Goal: Task Accomplishment & Management: Manage account settings

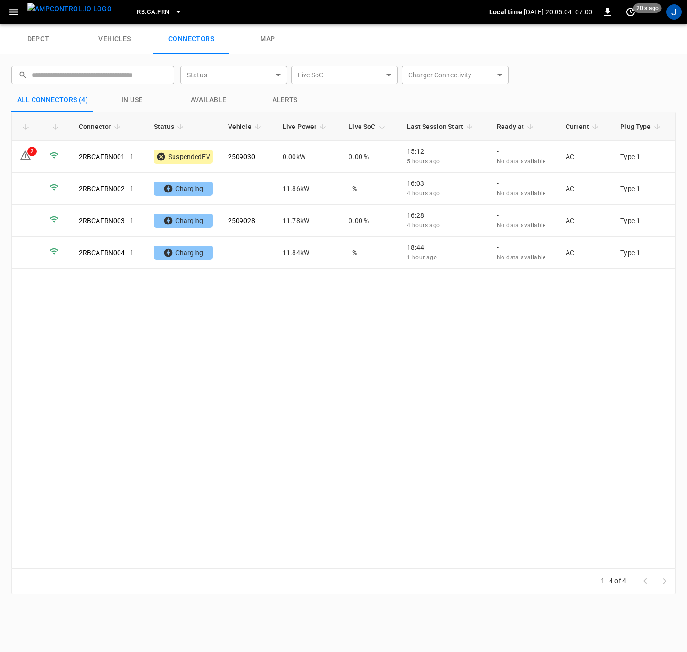
click at [317, 419] on div "Connector Status Vehicle Live Power Live SoC Last Session Start Ready at Curren…" at bounding box center [343, 340] width 664 height 457
click at [18, 161] on td "2" at bounding box center [27, 157] width 30 height 32
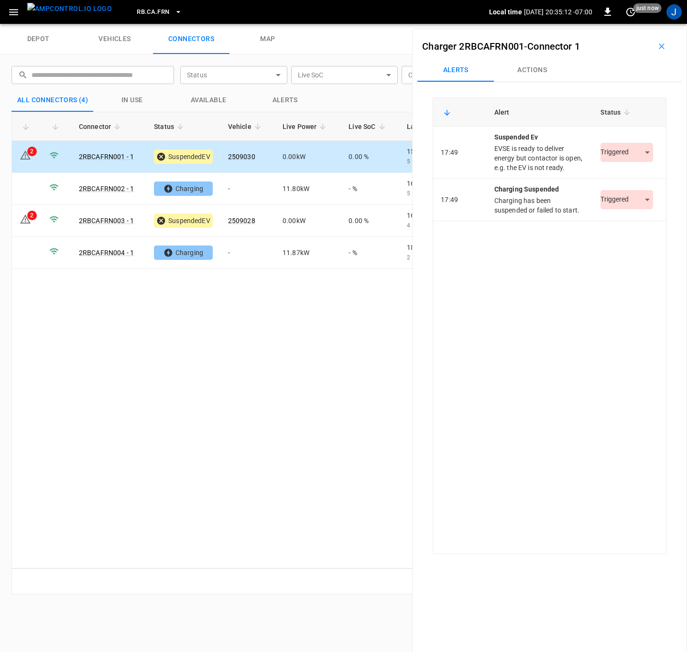
click at [642, 24] on body "RB.CA.FRN Local time [DATE] 20:35:12 -07:00 0 just now J depot vehicles connect…" at bounding box center [343, 12] width 687 height 24
click at [622, 177] on li "Resolved" at bounding box center [621, 182] width 60 height 16
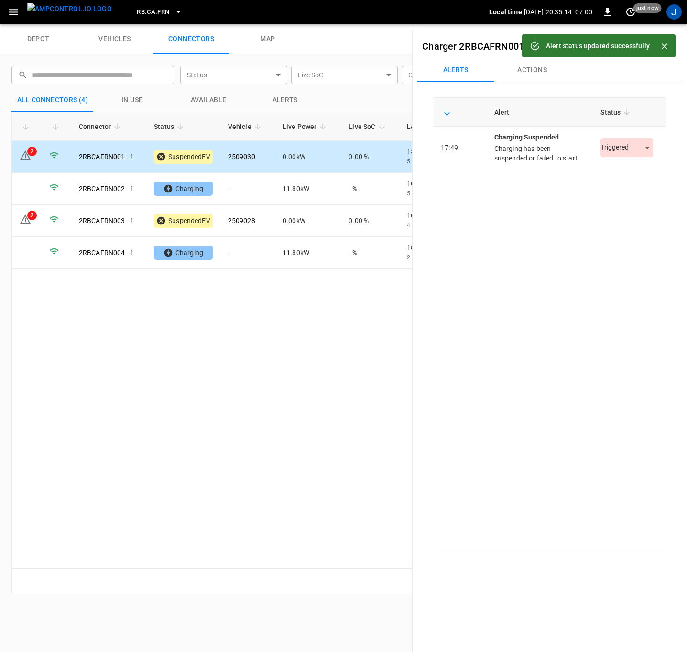
click at [638, 156] on div "Triggered *********" at bounding box center [626, 147] width 53 height 19
click at [639, 24] on body "RB.CA.FRN Local time [DATE] 20:35:15 -07:00 0 just now J depot vehicles connect…" at bounding box center [343, 12] width 687 height 24
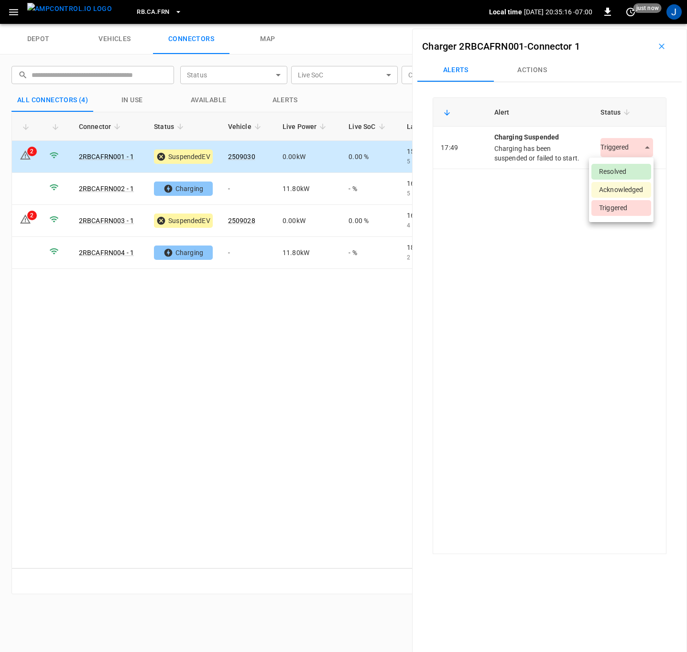
click at [615, 173] on li "Resolved" at bounding box center [621, 172] width 60 height 16
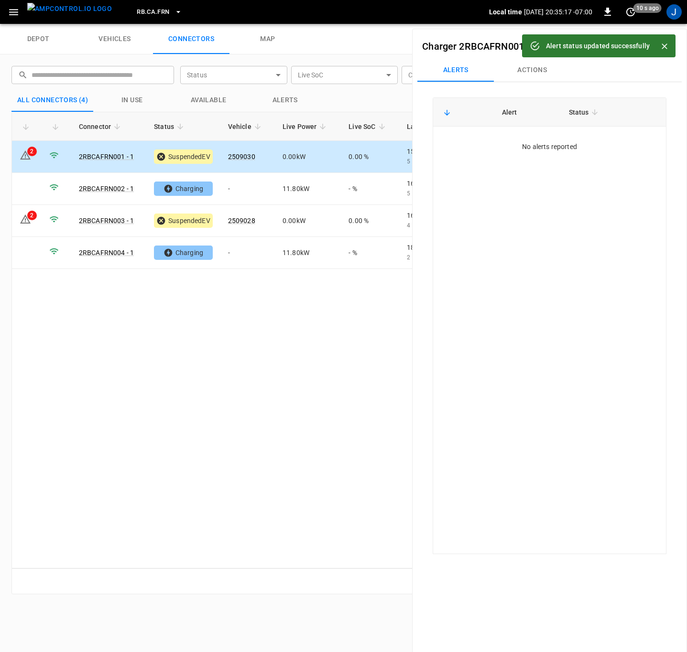
click at [114, 366] on div "Connector Status Vehicle Live Power Live SoC Last Session Start Ready at Curren…" at bounding box center [343, 340] width 664 height 457
click at [34, 221] on td "2" at bounding box center [27, 221] width 30 height 32
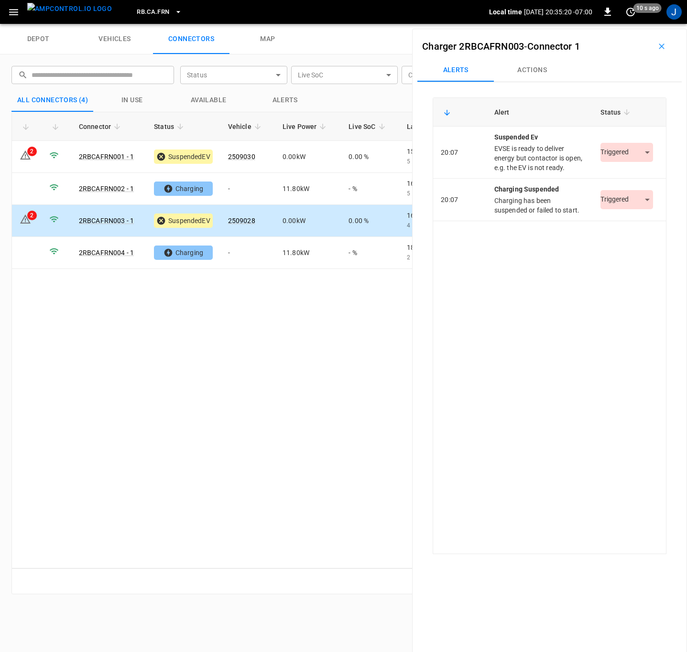
click at [644, 24] on body "RB.CA.FRN Local time [DATE] 20:35:20 -07:00 0 10 s ago J depot vehicles connect…" at bounding box center [343, 12] width 687 height 24
click at [630, 179] on li "Resolved" at bounding box center [621, 182] width 60 height 16
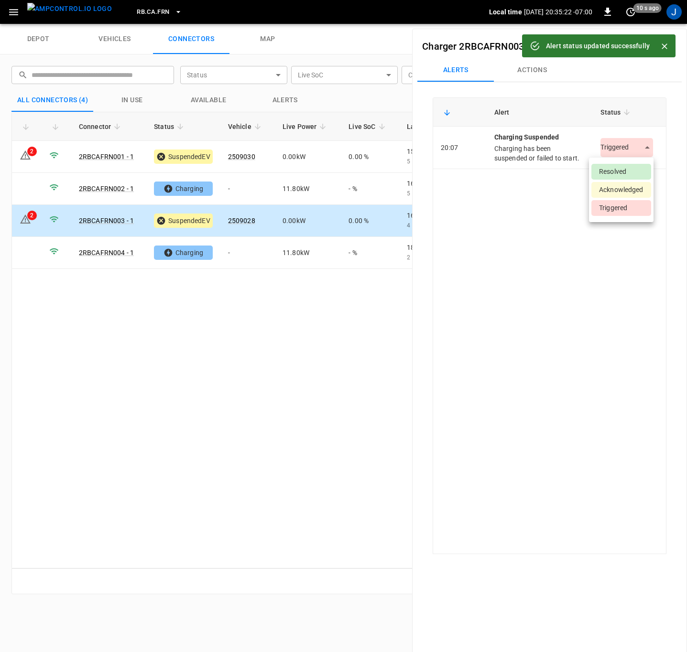
click at [639, 24] on body "Alert status updated successfully RB.CA.FRN Local time [DATE] 20:35:22 -07:00 0…" at bounding box center [343, 12] width 687 height 24
click at [621, 168] on li "Resolved" at bounding box center [621, 172] width 60 height 16
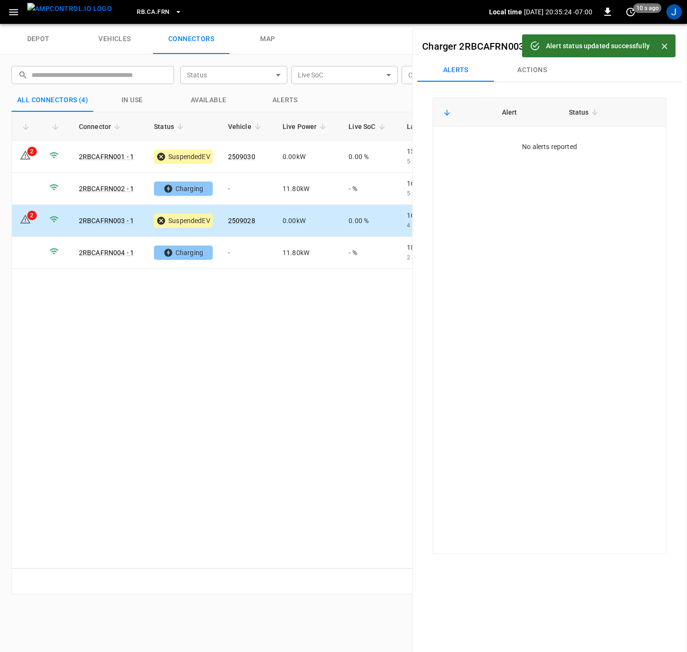
click at [666, 42] on icon "Close" at bounding box center [665, 47] width 10 height 10
click at [663, 49] on button "button" at bounding box center [661, 46] width 31 height 15
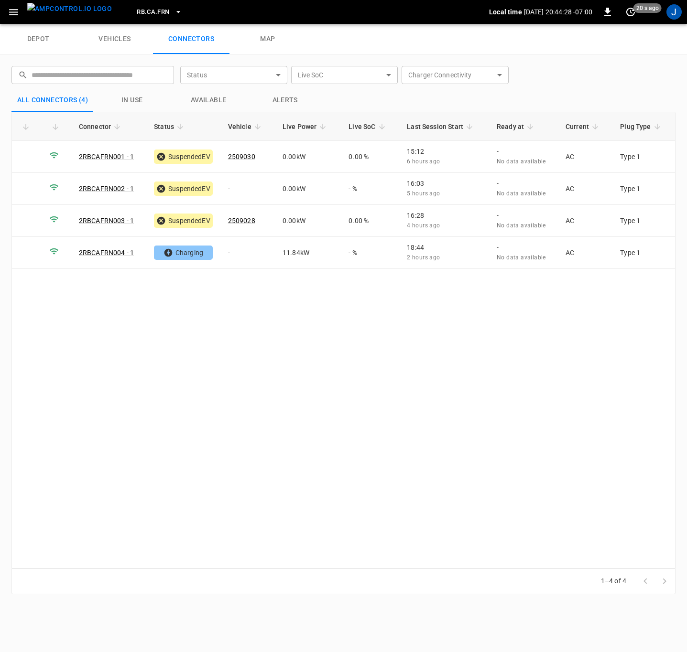
click at [188, 348] on div "Connector Status Vehicle Live Power Live SoC Last Session Start Ready at Curren…" at bounding box center [343, 340] width 664 height 457
click at [22, 185] on icon at bounding box center [25, 187] width 11 height 11
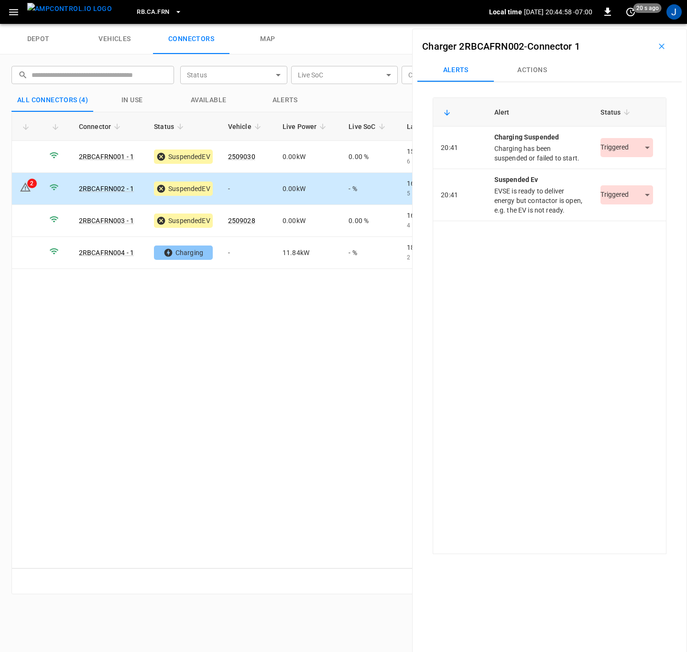
click at [642, 24] on body "RB.CA.FRN Local time [DATE] 20:44:58 -07:00 0 20 s ago J depot vehicles connect…" at bounding box center [343, 12] width 687 height 24
click at [619, 175] on li "Resolved" at bounding box center [621, 172] width 60 height 16
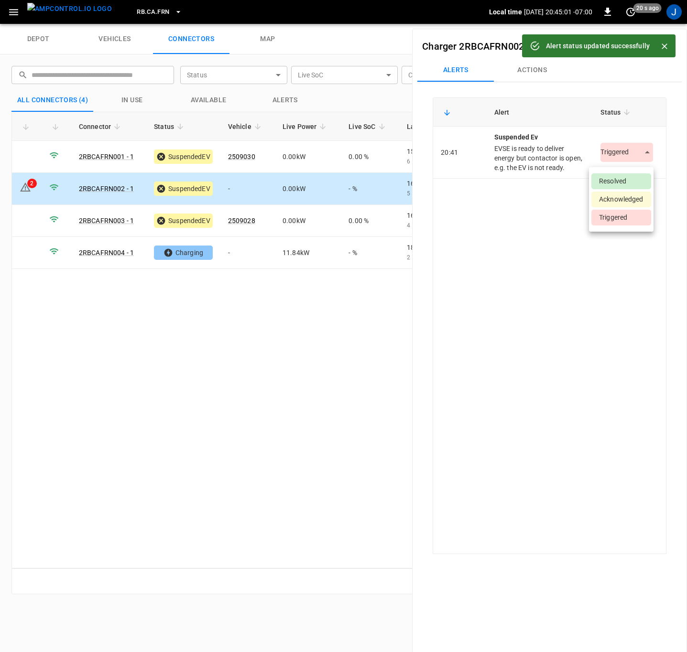
click at [628, 24] on body "Alert status updated successfully RB.CA.FRN Local time [DATE] 20:45:01 -07:00 0…" at bounding box center [343, 12] width 687 height 24
click at [619, 185] on li "Resolved" at bounding box center [621, 182] width 60 height 16
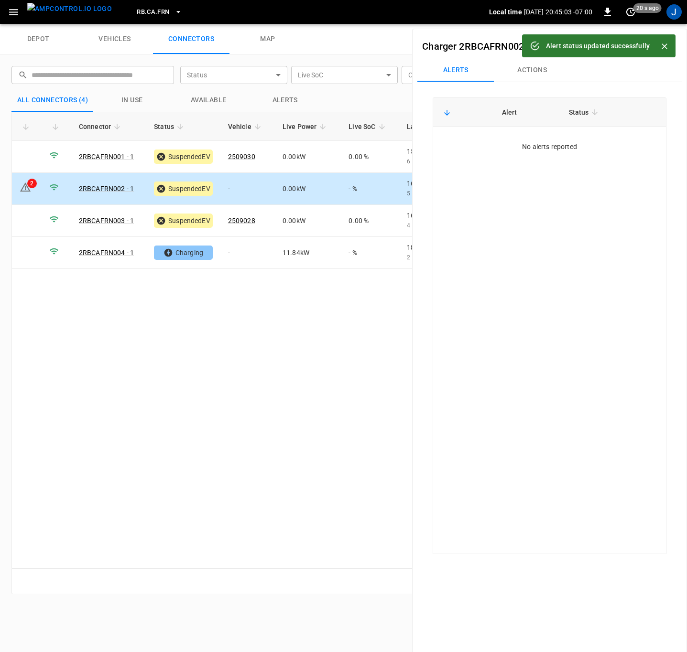
click at [663, 43] on icon "Close" at bounding box center [665, 47] width 10 height 10
click at [663, 43] on button "button" at bounding box center [661, 46] width 31 height 15
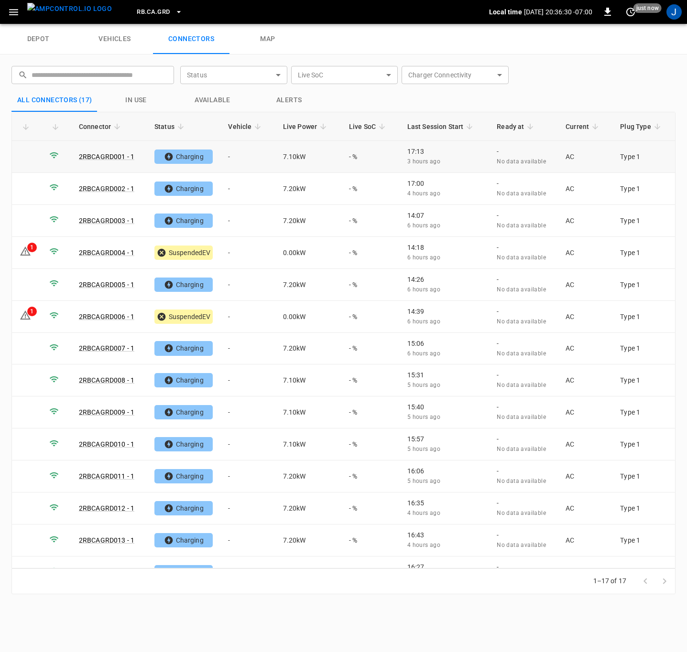
click at [231, 155] on td "-" at bounding box center [247, 157] width 54 height 32
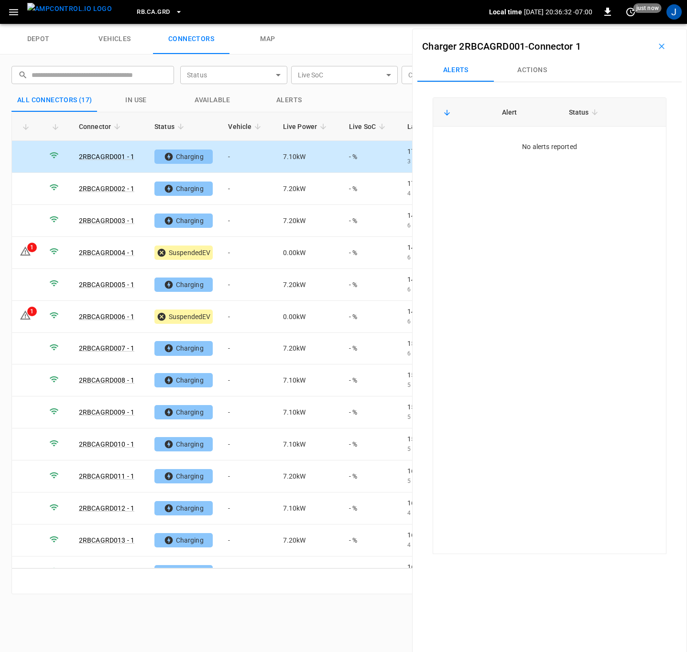
click at [534, 75] on button "Actions" at bounding box center [532, 70] width 76 height 23
click at [567, 142] on div "Vehicle Name Vehicle Name" at bounding box center [601, 142] width 110 height 18
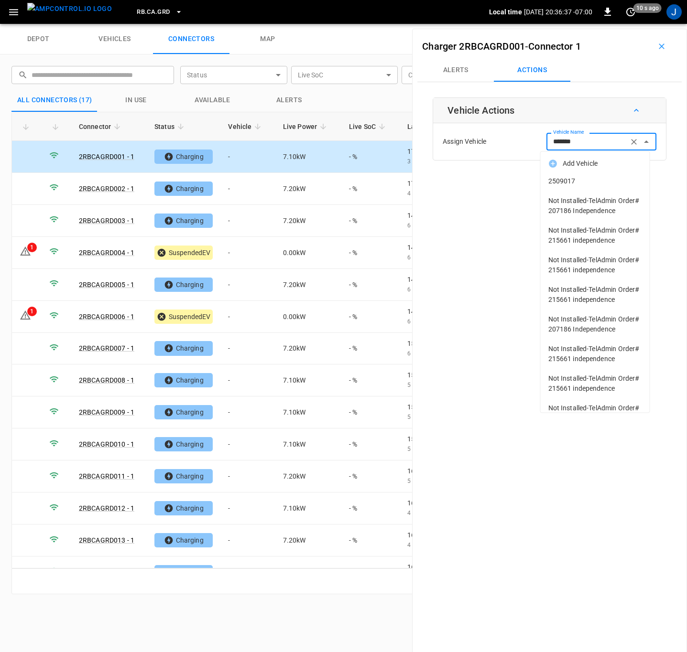
click at [565, 184] on span "2509017" at bounding box center [595, 181] width 94 height 10
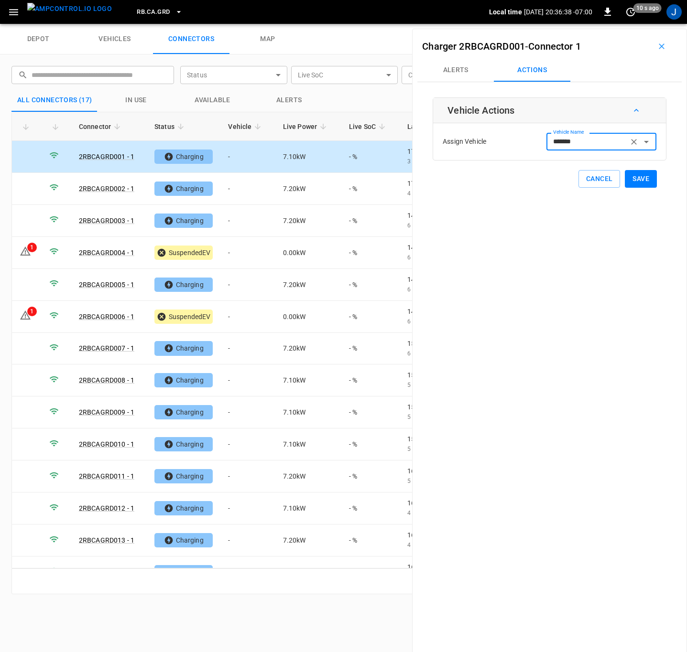
type input "*******"
click at [631, 178] on button "Save" at bounding box center [641, 179] width 32 height 18
click at [237, 193] on td "-" at bounding box center [247, 189] width 54 height 32
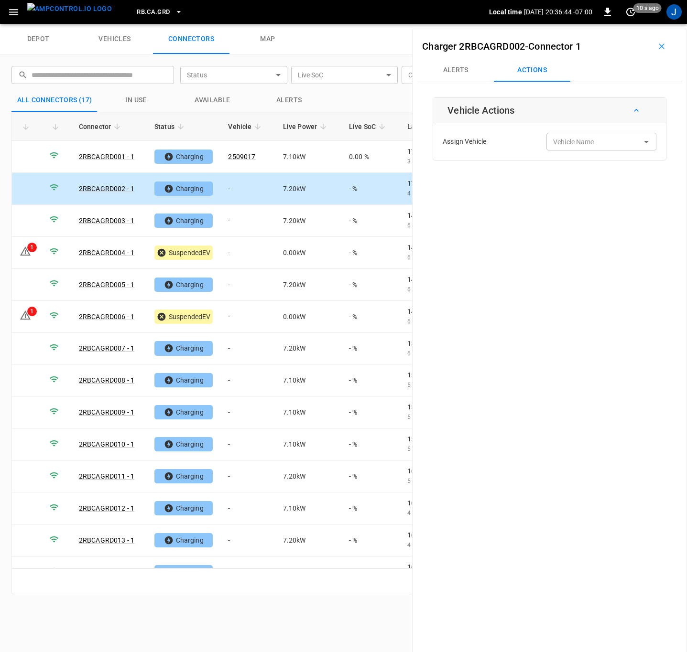
click at [578, 137] on div "Vehicle Name Vehicle Name" at bounding box center [601, 142] width 110 height 18
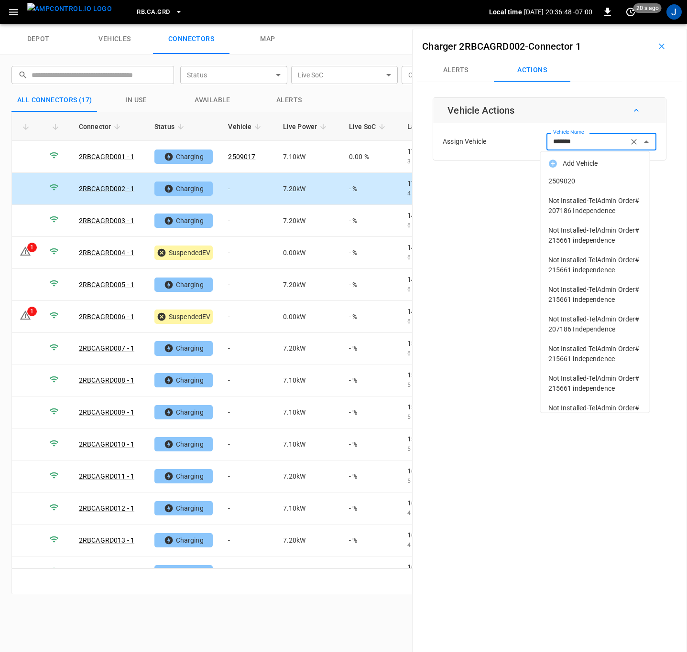
click at [579, 180] on span "2509020" at bounding box center [595, 181] width 94 height 10
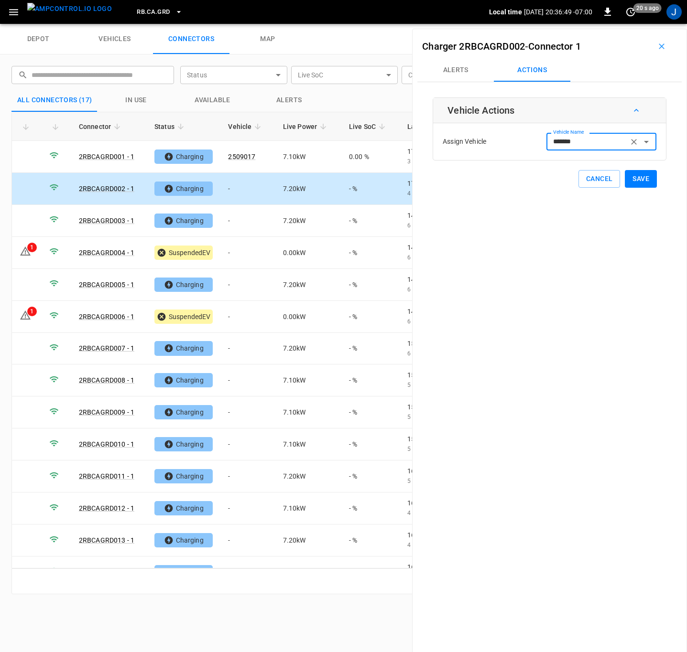
type input "*******"
click at [633, 179] on button "Save" at bounding box center [641, 179] width 32 height 18
click at [237, 222] on td "-" at bounding box center [247, 221] width 54 height 32
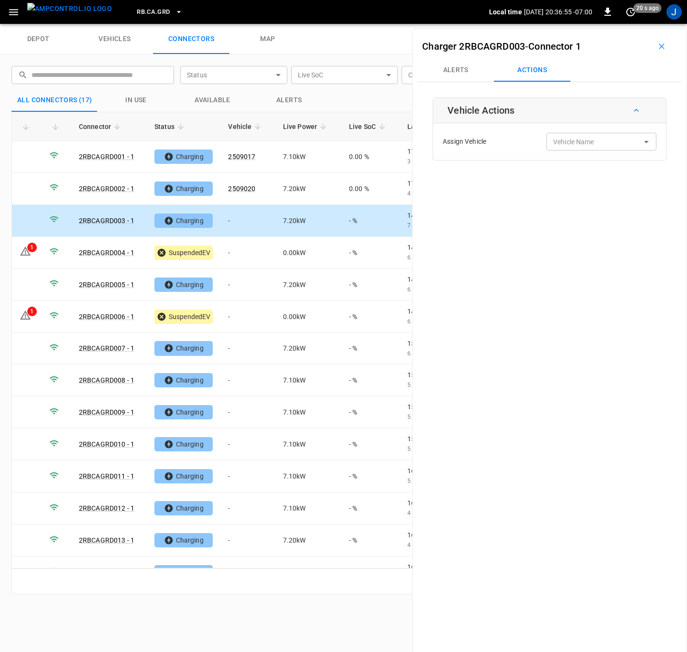
click at [568, 142] on div "Vehicle Name Vehicle Name" at bounding box center [601, 142] width 110 height 18
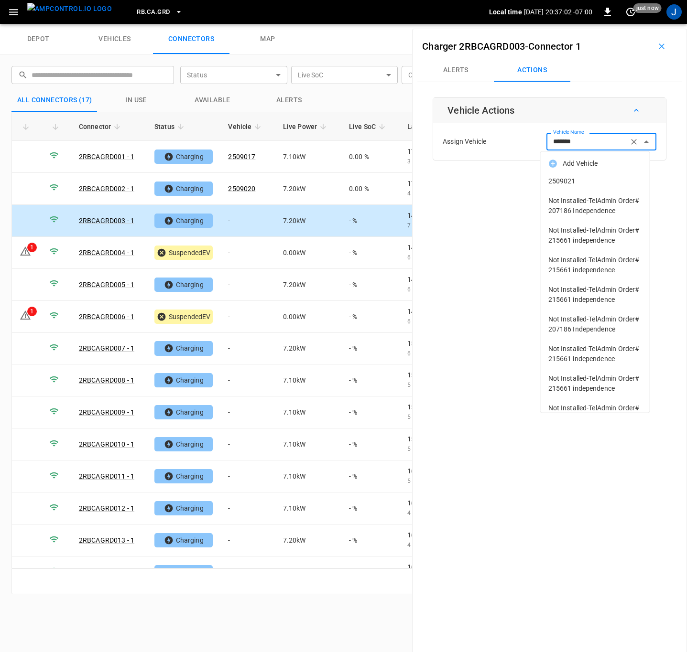
click at [574, 176] on span "2509021" at bounding box center [595, 181] width 94 height 10
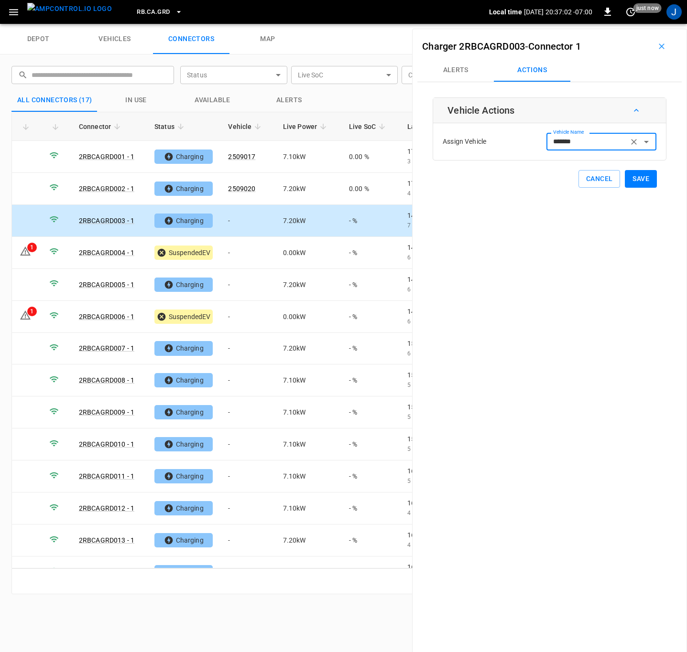
type input "*******"
click at [631, 181] on button "Save" at bounding box center [641, 179] width 32 height 18
click at [233, 482] on td "-" at bounding box center [247, 477] width 54 height 32
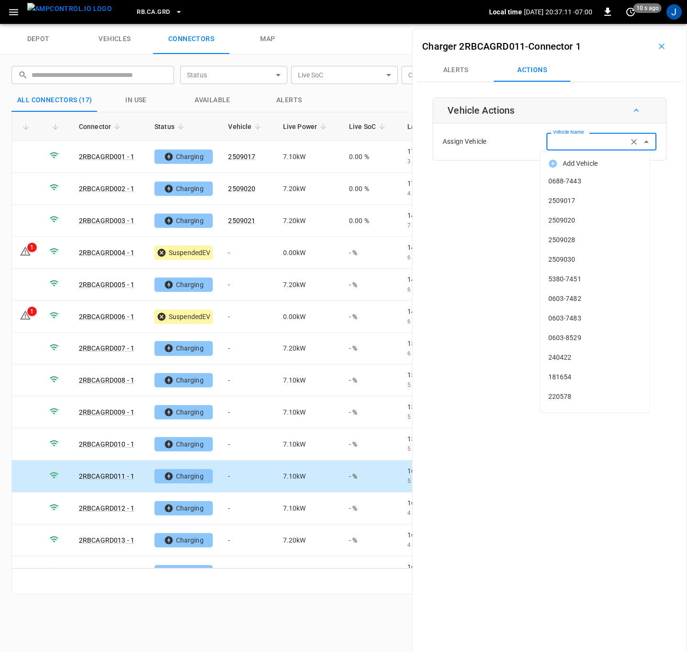
click at [563, 138] on div "Vehicle Name Vehicle Name" at bounding box center [601, 142] width 110 height 18
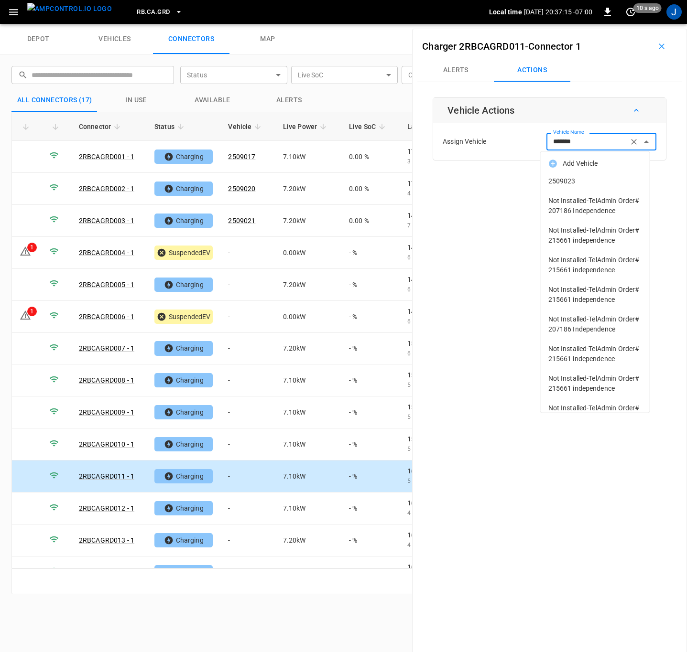
click at [568, 178] on span "2509023" at bounding box center [595, 181] width 94 height 10
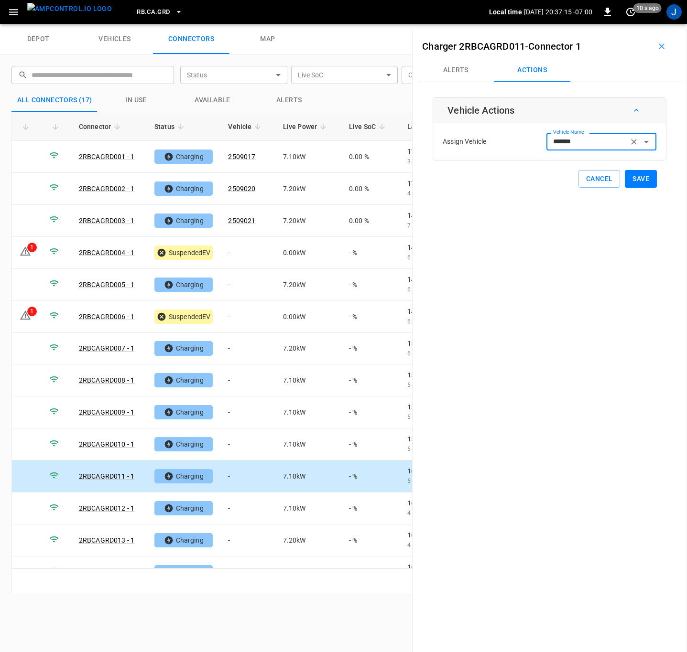
type input "*******"
click at [627, 182] on button "Save" at bounding box center [641, 179] width 32 height 18
click at [237, 284] on td "-" at bounding box center [247, 285] width 54 height 32
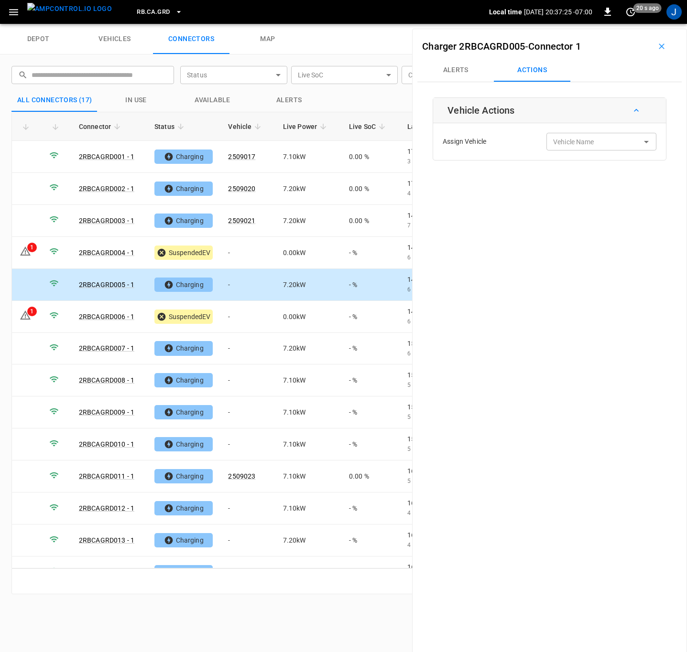
click at [561, 147] on div "Vehicle Name Vehicle Name" at bounding box center [601, 142] width 110 height 18
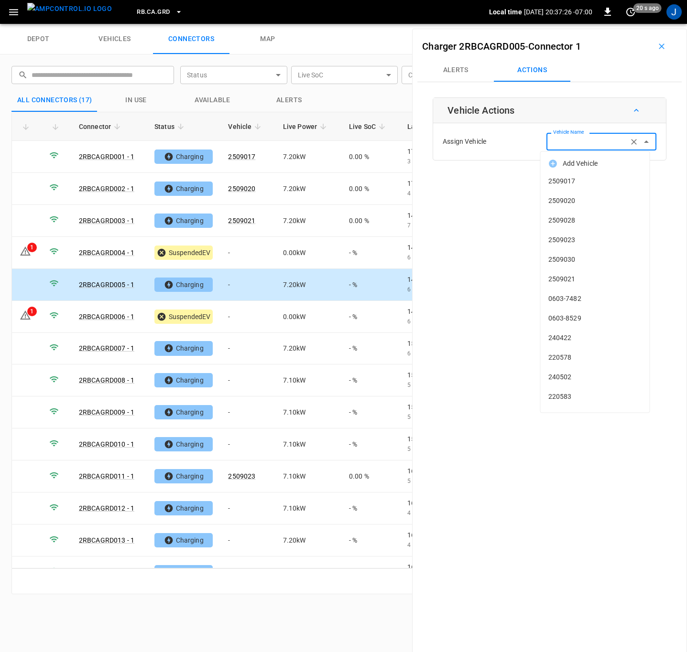
type input "*"
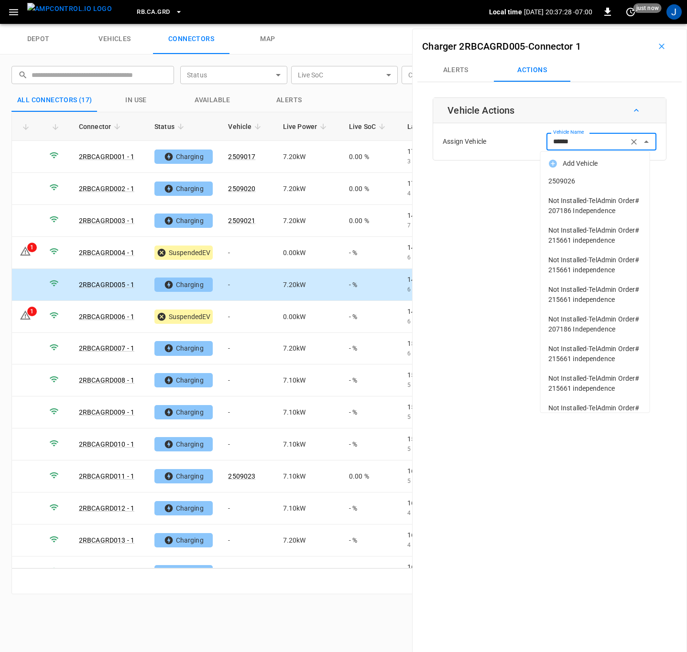
click at [564, 176] on span "2509026" at bounding box center [595, 181] width 94 height 10
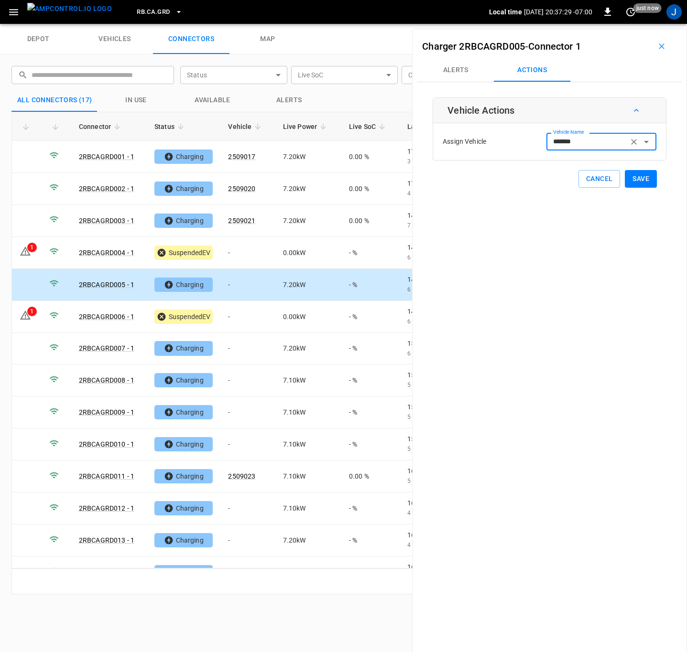
type input "*******"
click at [635, 181] on button "Save" at bounding box center [641, 179] width 32 height 18
click at [234, 417] on td "-" at bounding box center [247, 413] width 54 height 32
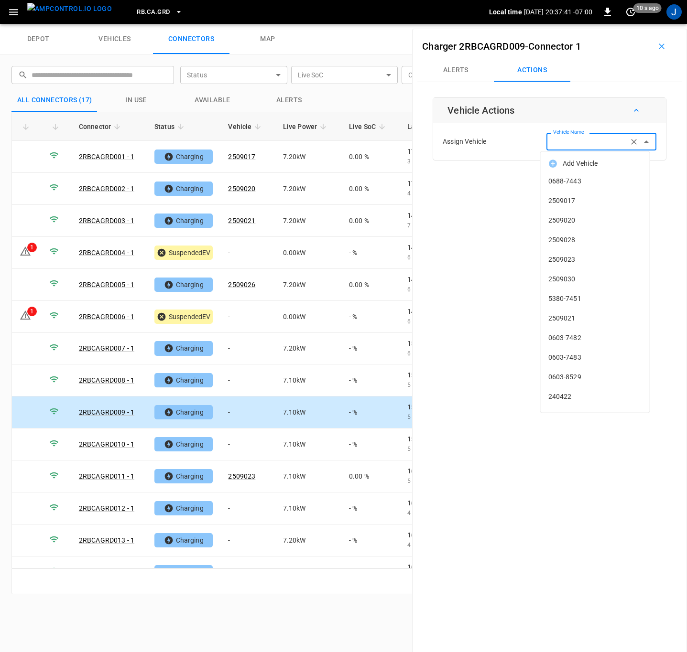
click at [590, 141] on input "Vehicle Name" at bounding box center [587, 142] width 76 height 12
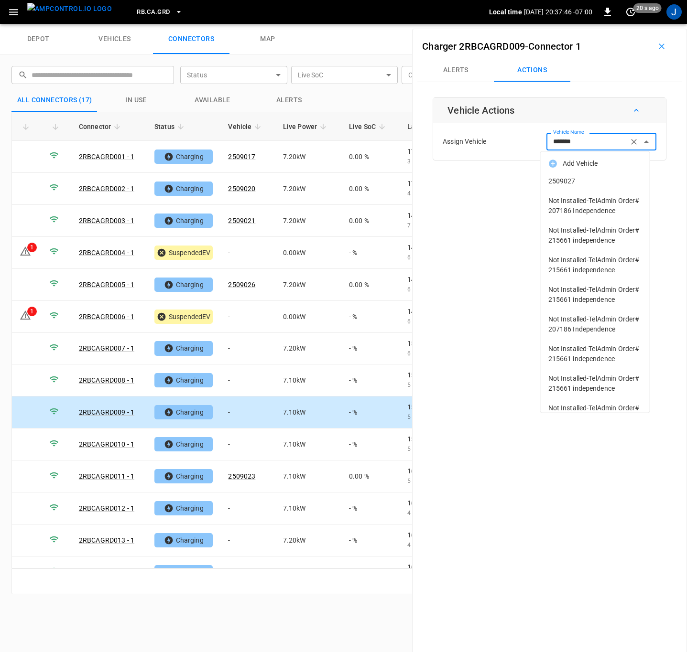
click at [574, 181] on span "2509027" at bounding box center [595, 181] width 94 height 10
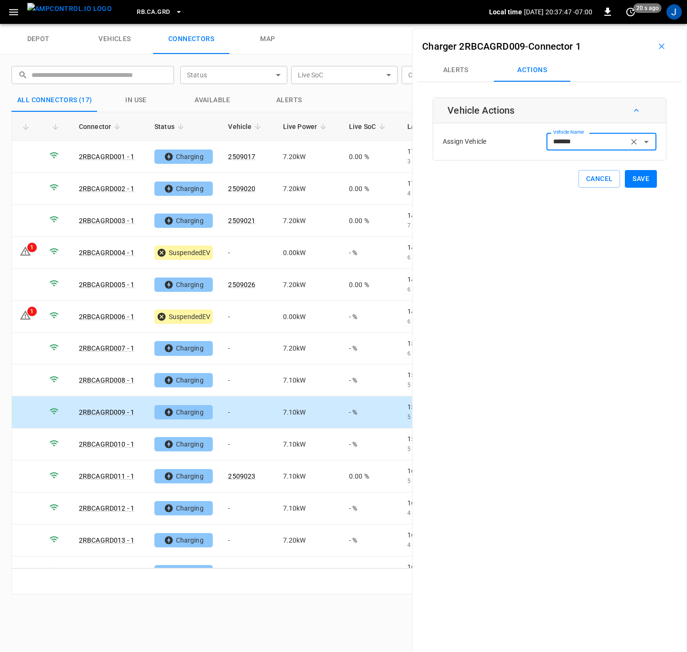
type input "*******"
click at [644, 184] on button "Save" at bounding box center [641, 179] width 32 height 18
click at [233, 353] on td "-" at bounding box center [247, 349] width 54 height 32
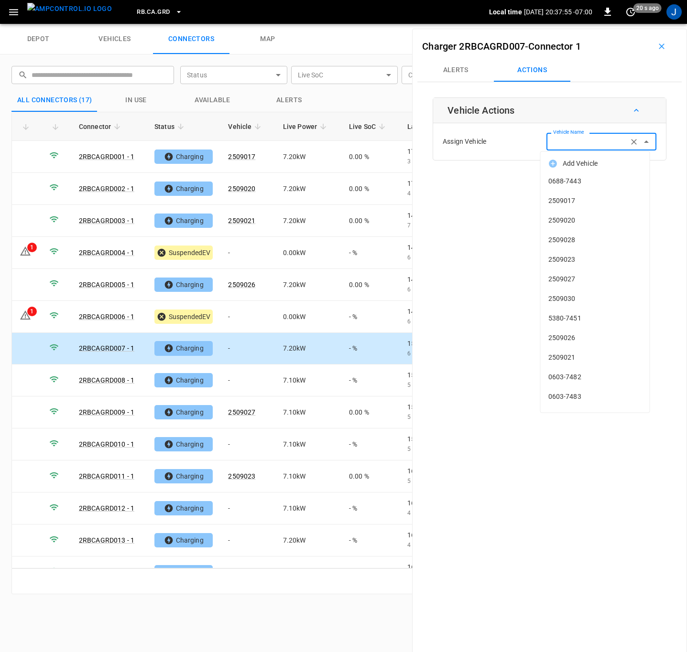
click at [617, 142] on input "Vehicle Name" at bounding box center [587, 142] width 76 height 12
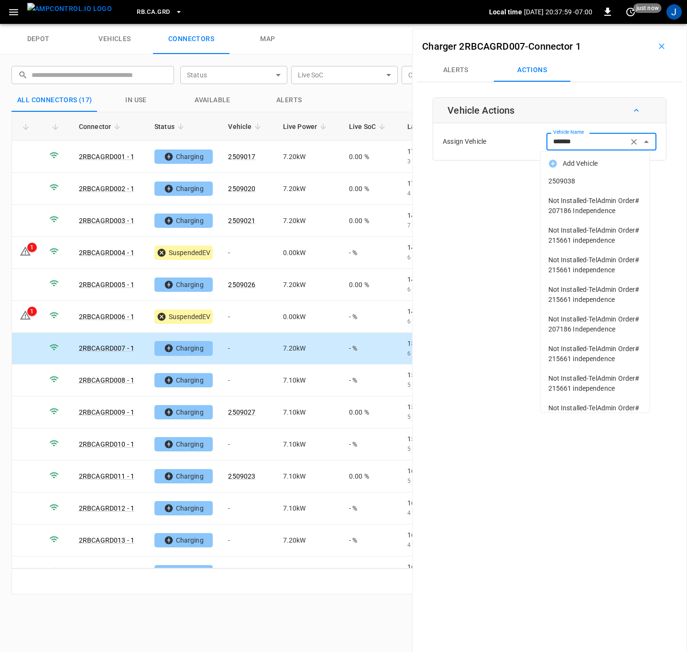
click at [560, 177] on span "2509038" at bounding box center [595, 181] width 94 height 10
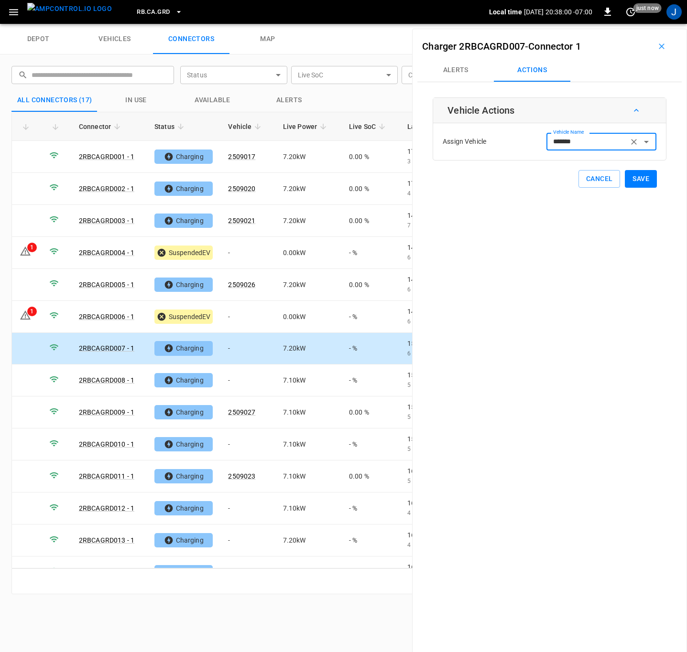
type input "*******"
click at [634, 176] on button "Save" at bounding box center [641, 179] width 32 height 18
click at [231, 254] on td "-" at bounding box center [247, 253] width 54 height 32
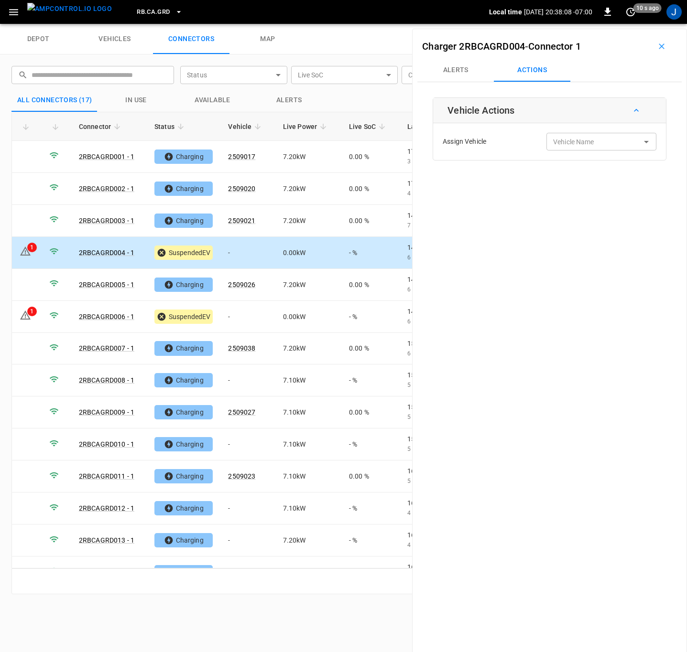
click at [581, 139] on div "Vehicle Name Vehicle Name" at bounding box center [601, 142] width 110 height 18
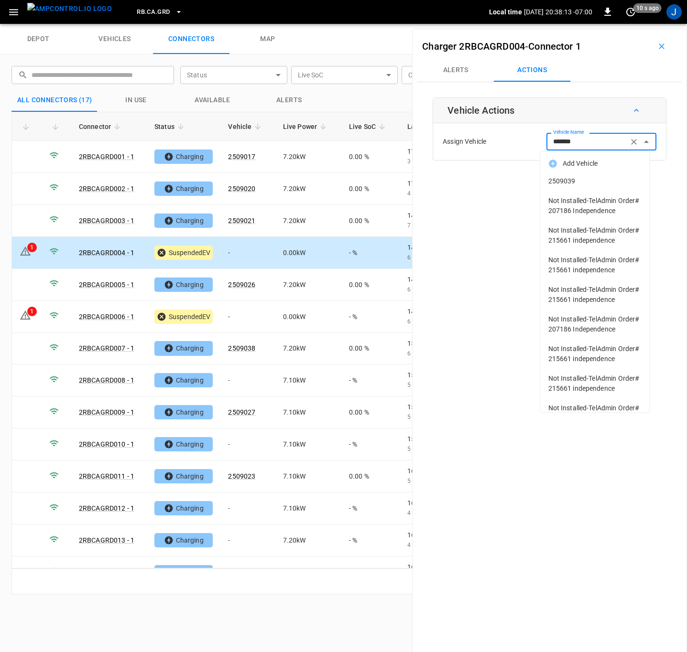
click at [561, 181] on span "2509039" at bounding box center [595, 181] width 94 height 10
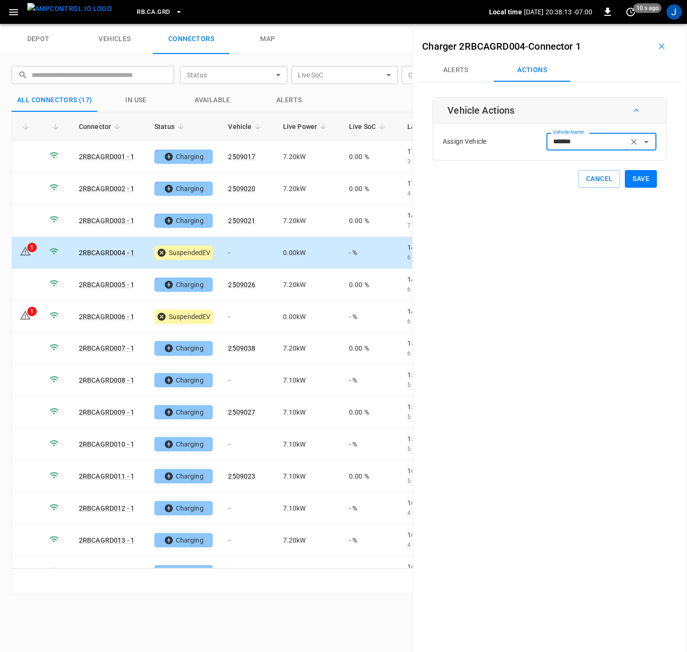
type input "*******"
click at [631, 180] on button "Save" at bounding box center [641, 179] width 32 height 18
click at [230, 439] on td "-" at bounding box center [247, 445] width 54 height 32
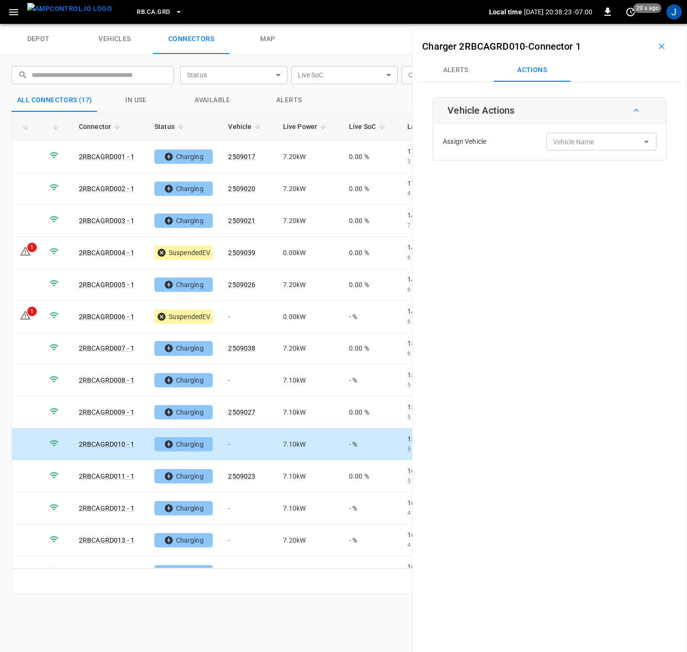
click at [607, 145] on input "Vehicle Name" at bounding box center [587, 142] width 76 height 12
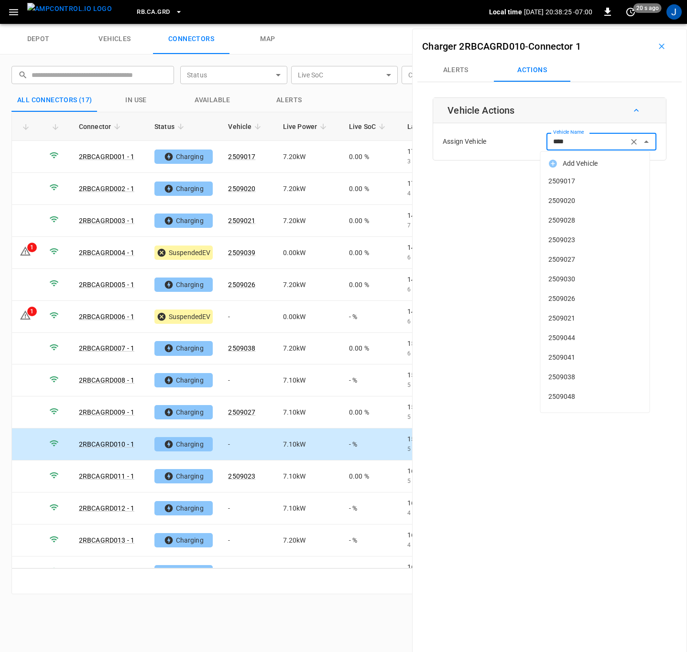
type input "*****"
type input "*"
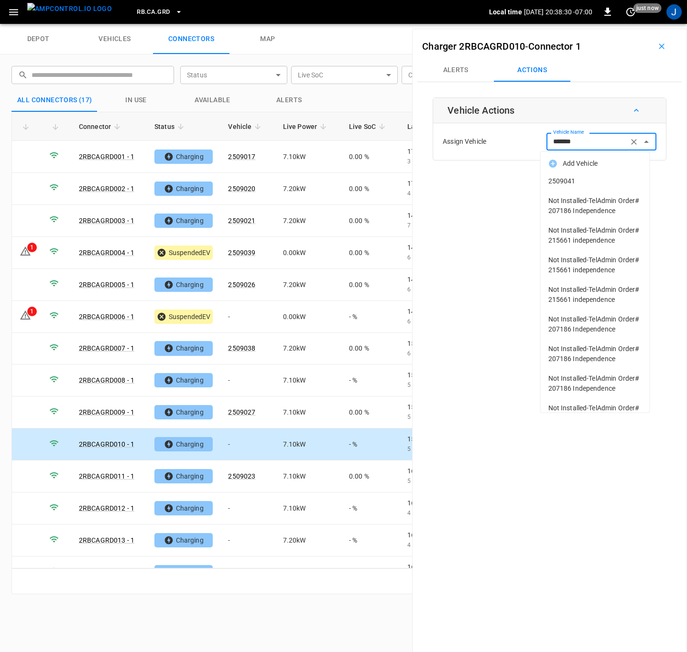
click at [569, 181] on span "2509041" at bounding box center [595, 181] width 94 height 10
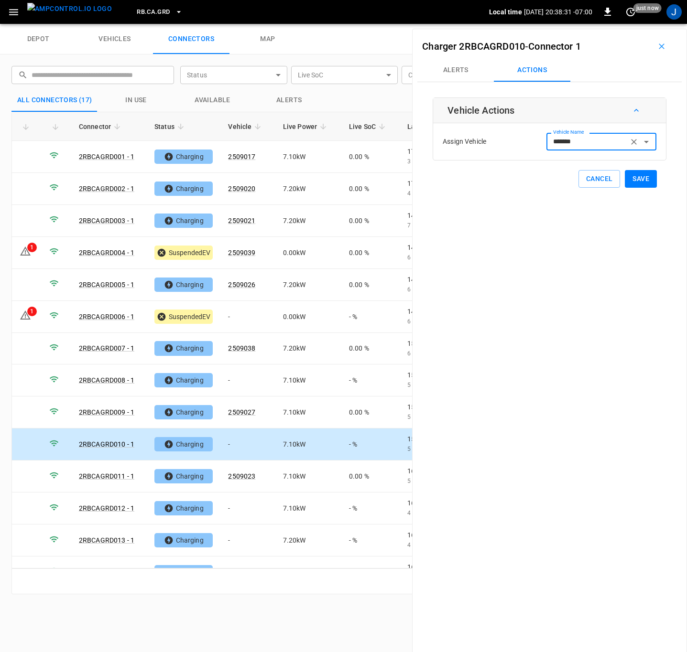
type input "*******"
click at [629, 175] on button "Save" at bounding box center [641, 179] width 32 height 18
click at [234, 546] on td "-" at bounding box center [247, 541] width 54 height 32
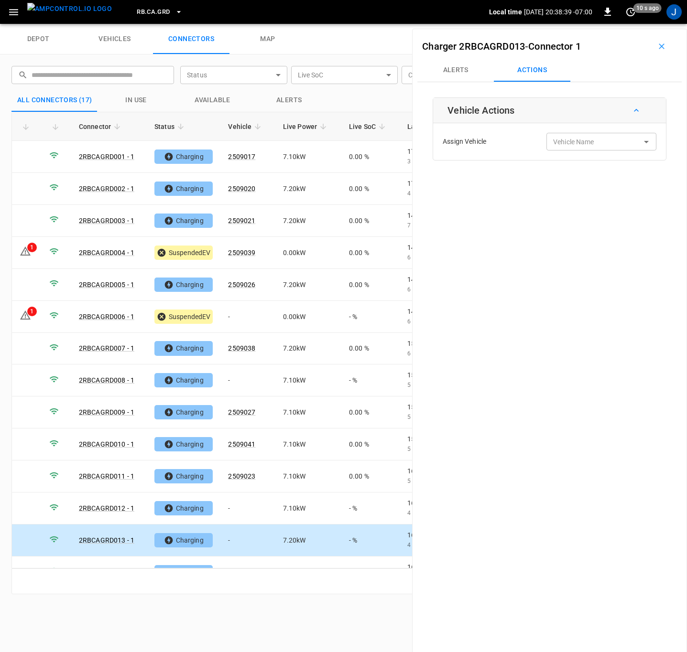
click at [587, 142] on input "Vehicle Name" at bounding box center [587, 142] width 76 height 12
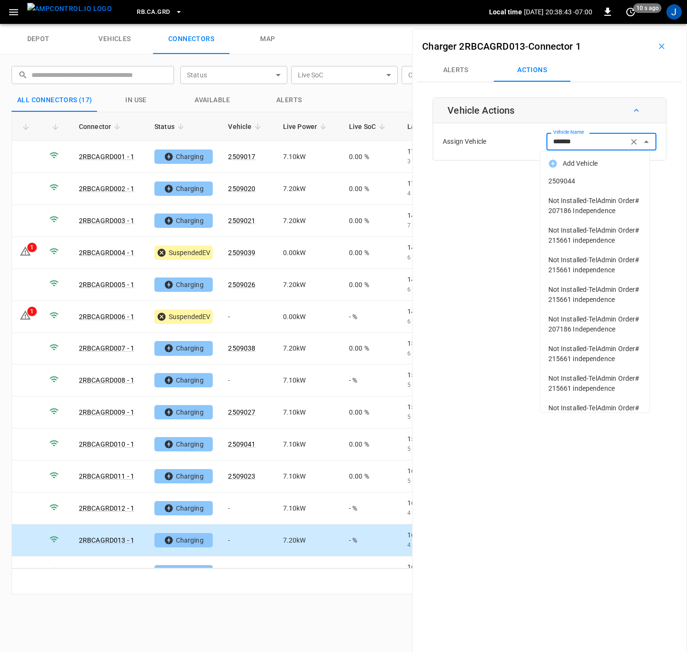
click at [564, 181] on span "2509044" at bounding box center [595, 181] width 94 height 10
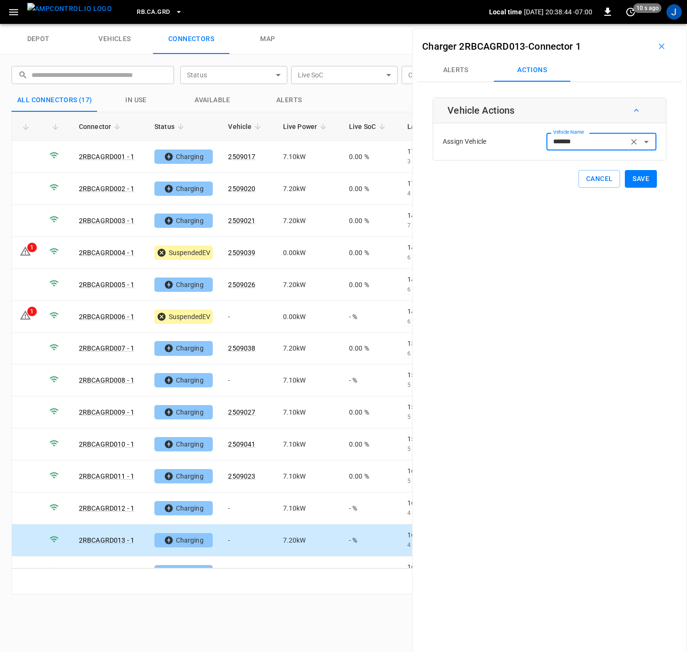
type input "*******"
click at [640, 182] on button "Save" at bounding box center [641, 179] width 32 height 18
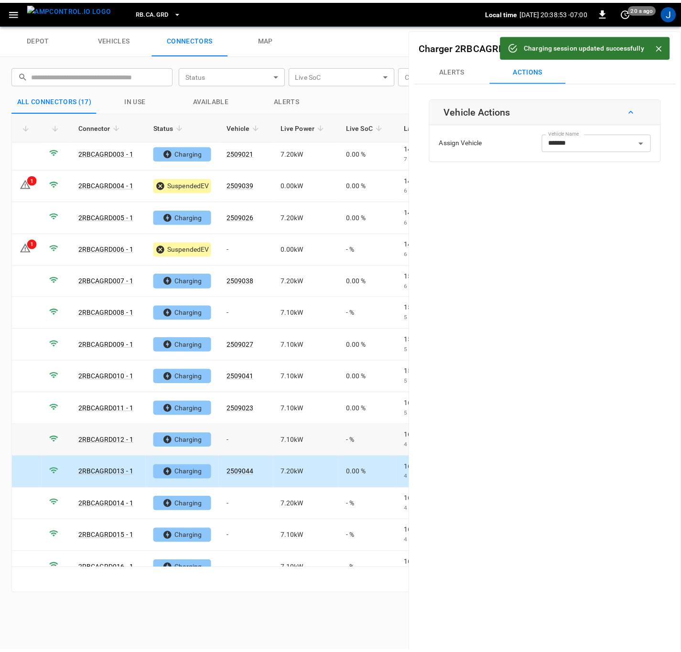
scroll to position [117, 0]
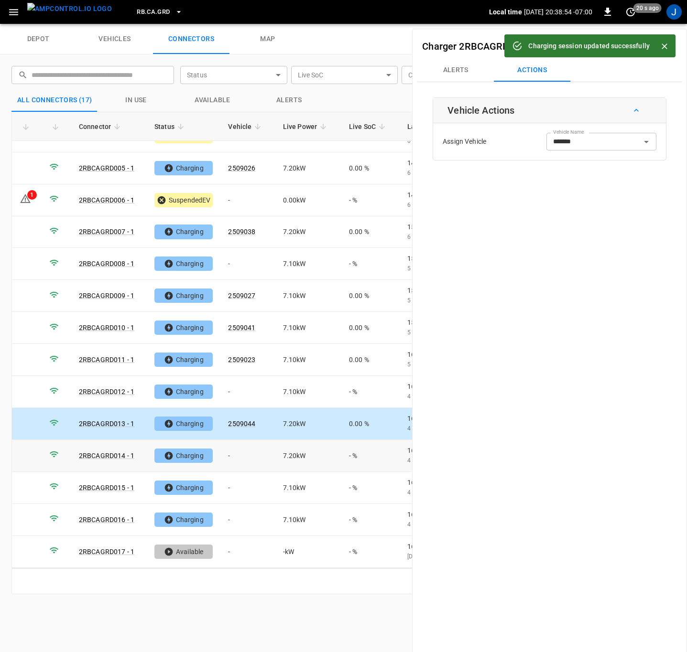
click at [234, 456] on td "-" at bounding box center [247, 456] width 54 height 32
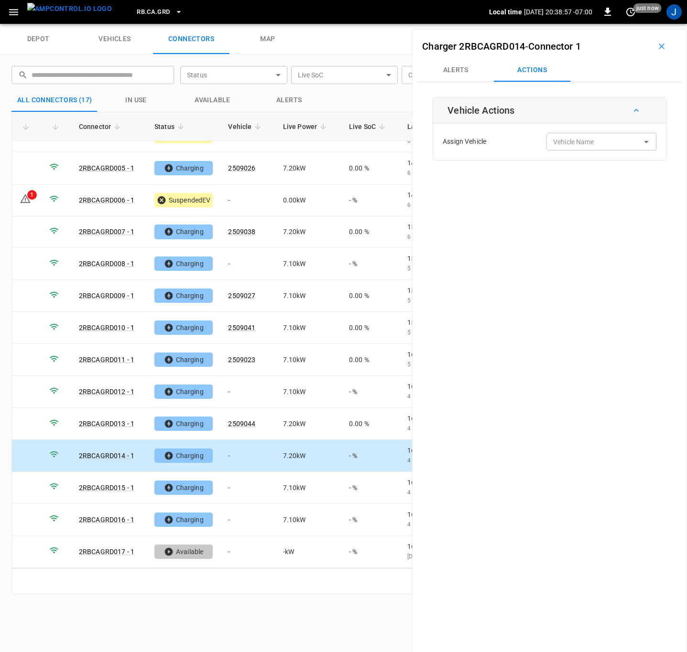
click at [566, 148] on input "Vehicle Name" at bounding box center [587, 142] width 76 height 12
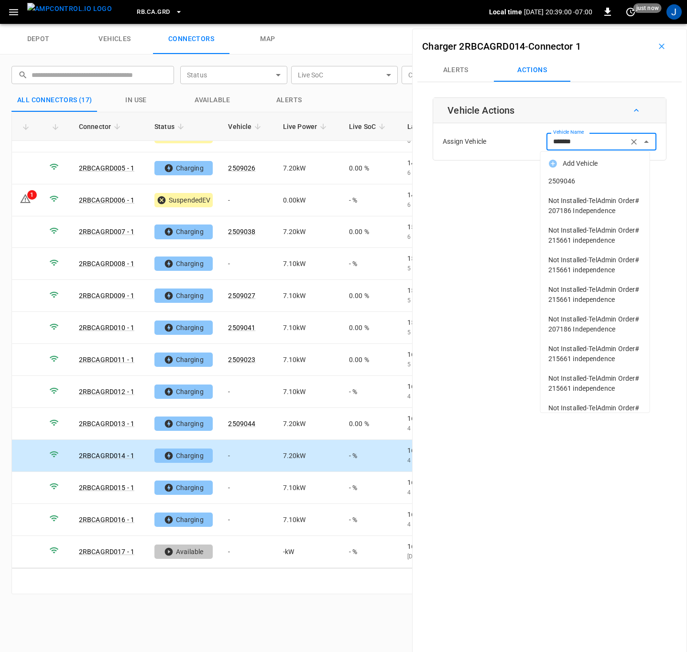
click at [565, 184] on span "2509046" at bounding box center [595, 181] width 94 height 10
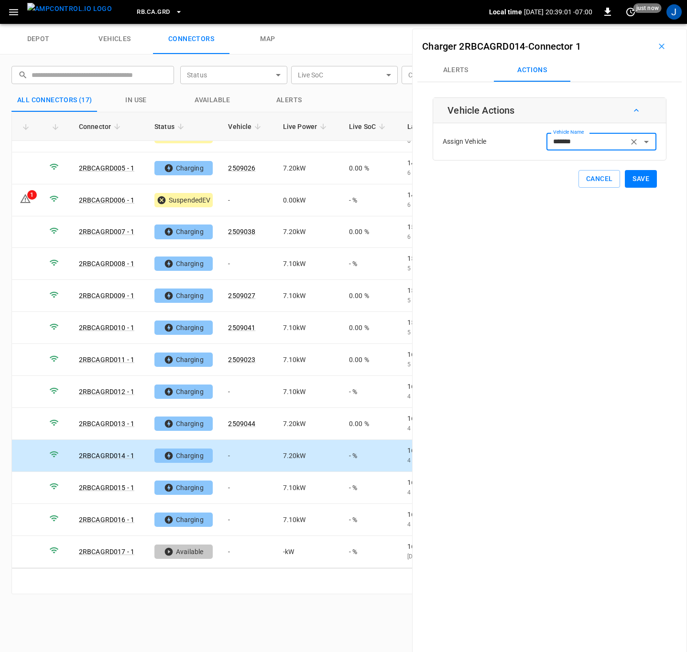
type input "*******"
click at [637, 177] on button "Save" at bounding box center [641, 179] width 32 height 18
click at [237, 525] on td "-" at bounding box center [247, 520] width 54 height 32
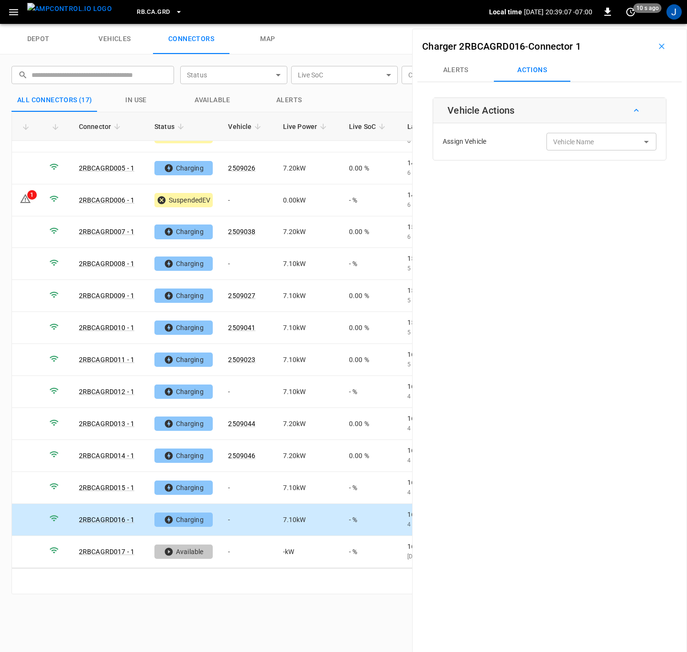
click at [566, 136] on div "Vehicle Name Vehicle Name" at bounding box center [601, 142] width 110 height 18
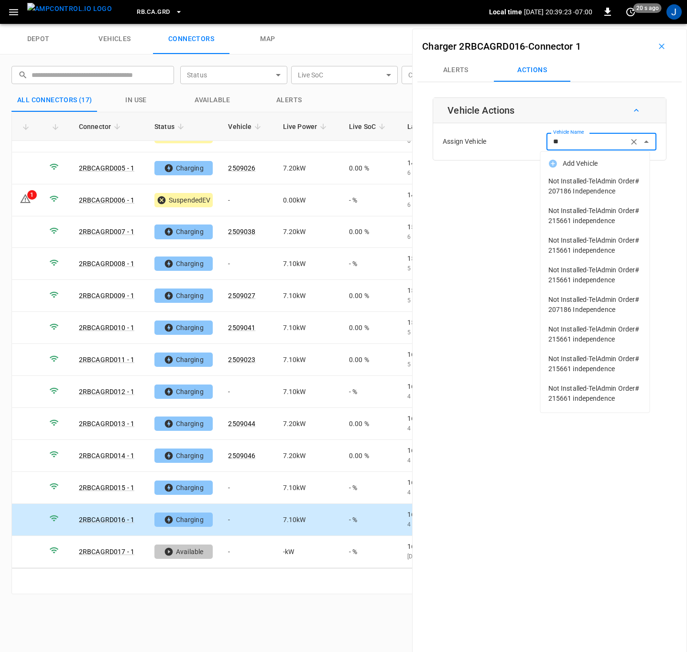
type input "*"
click at [468, 290] on div "Charger 2RBCAGRD016 - Connector 1 Alerts Actions Vehicle Actions Assign Vehicle…" at bounding box center [549, 355] width 275 height 652
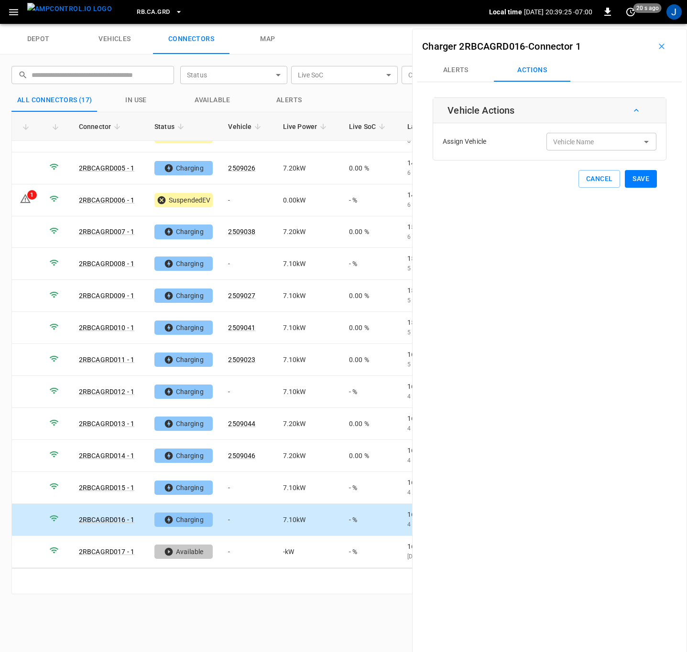
click at [581, 144] on div "Vehicle Name Vehicle Name" at bounding box center [601, 142] width 110 height 18
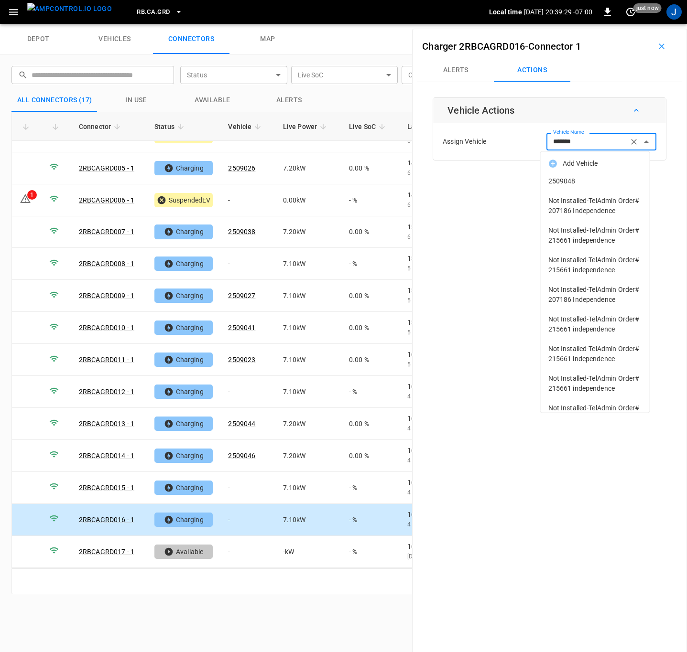
click at [587, 178] on span "2509048" at bounding box center [595, 181] width 94 height 10
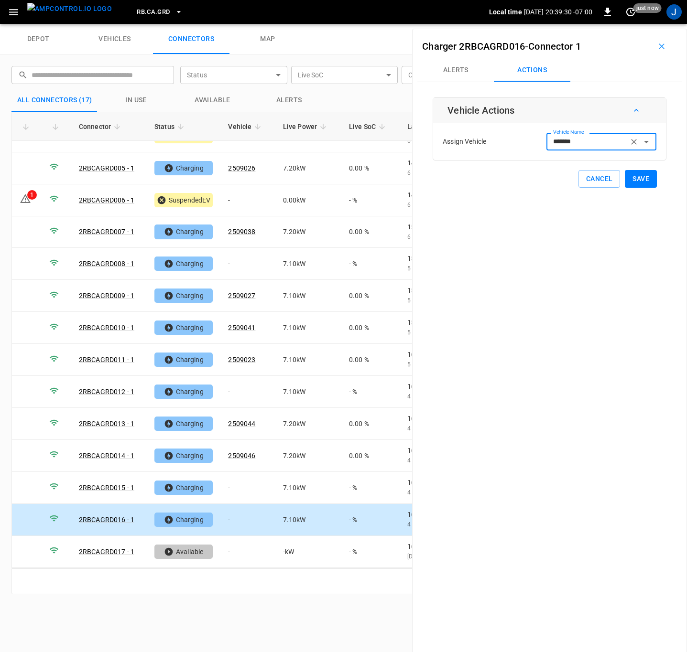
type input "*******"
click at [631, 179] on button "Save" at bounding box center [641, 179] width 32 height 18
click at [231, 486] on td "-" at bounding box center [247, 488] width 54 height 32
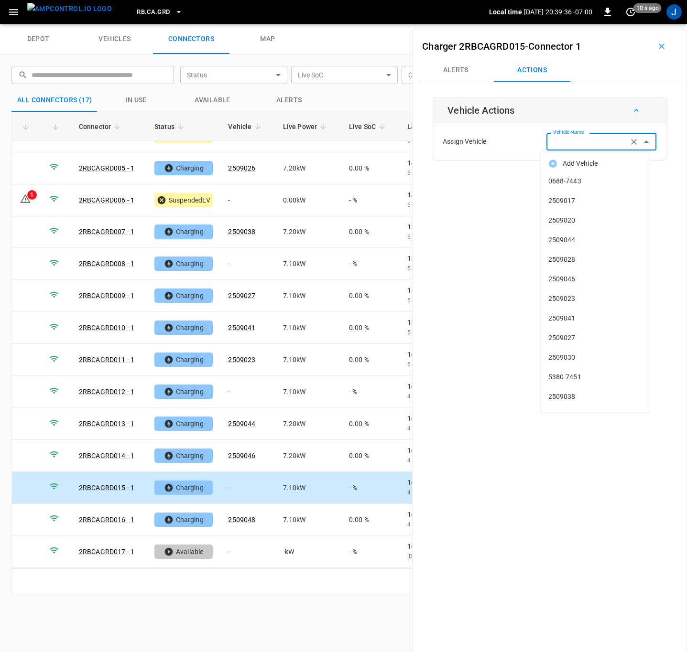
click at [594, 138] on input "Vehicle Name" at bounding box center [587, 142] width 76 height 12
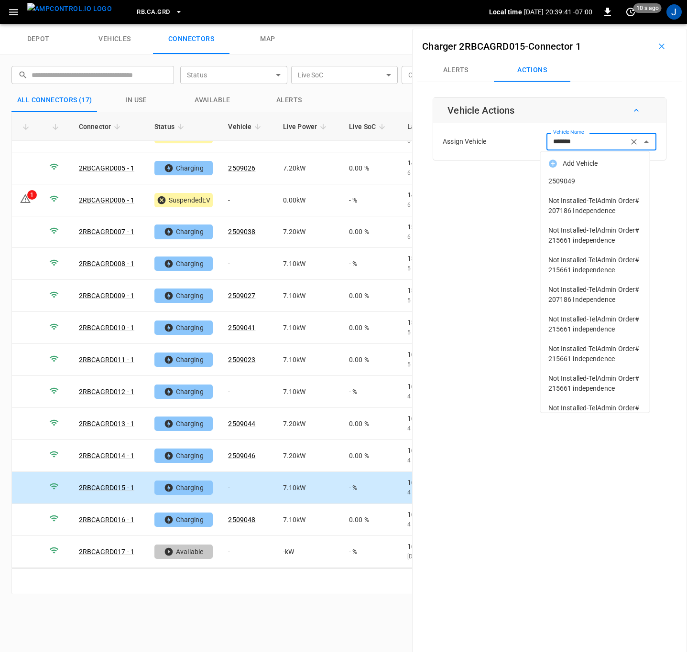
click at [567, 179] on span "2509049" at bounding box center [595, 181] width 94 height 10
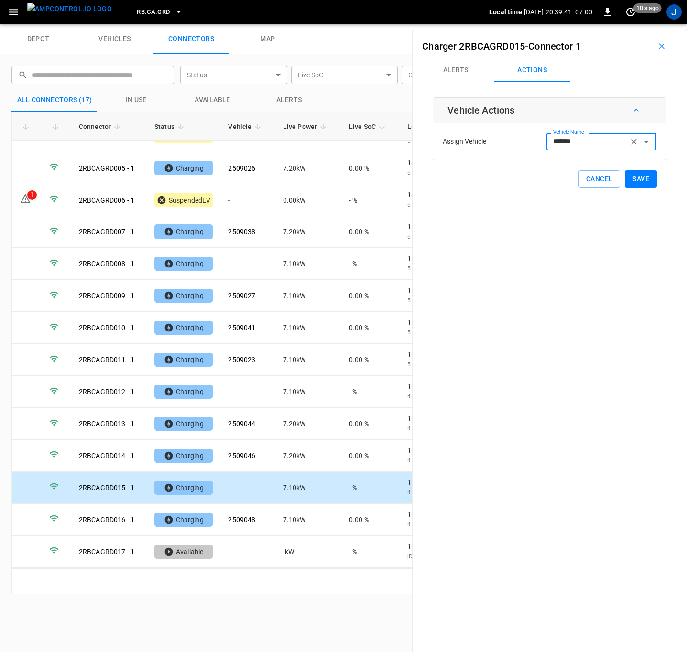
type input "*******"
click at [629, 177] on button "Save" at bounding box center [641, 179] width 32 height 18
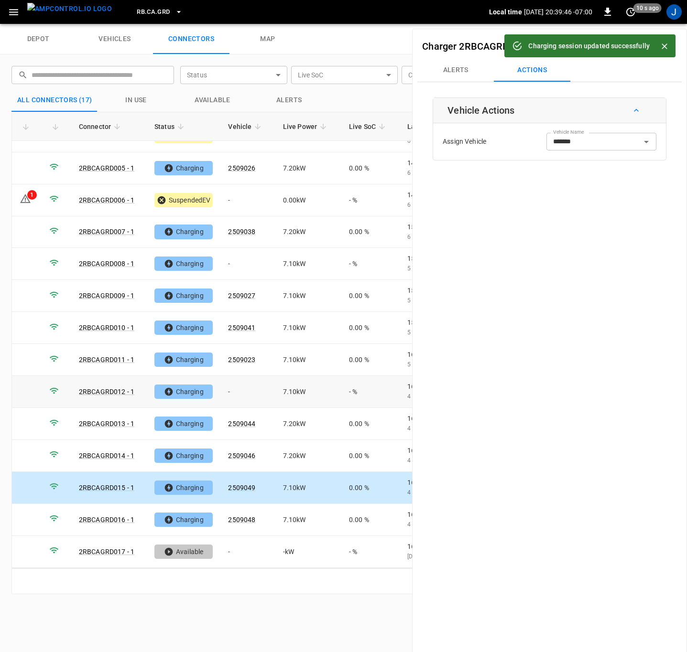
click at [233, 391] on td "-" at bounding box center [247, 392] width 54 height 32
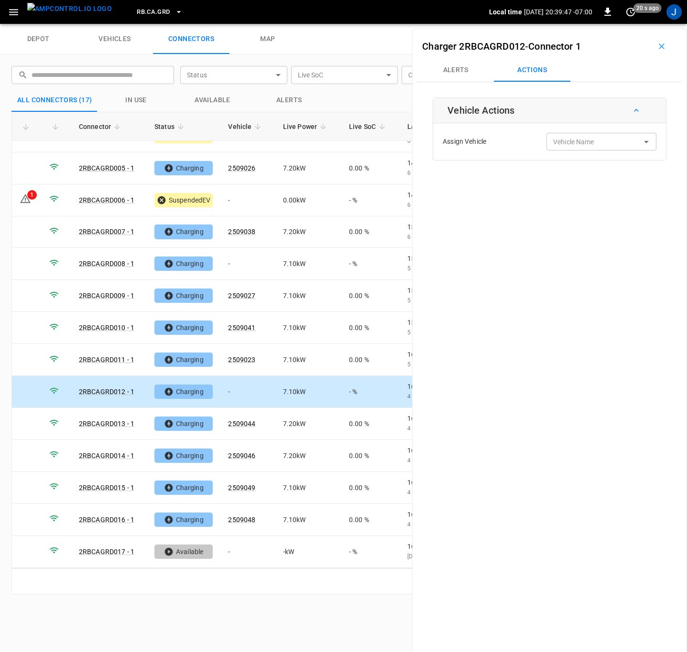
click at [589, 147] on input "Vehicle Name" at bounding box center [587, 142] width 76 height 12
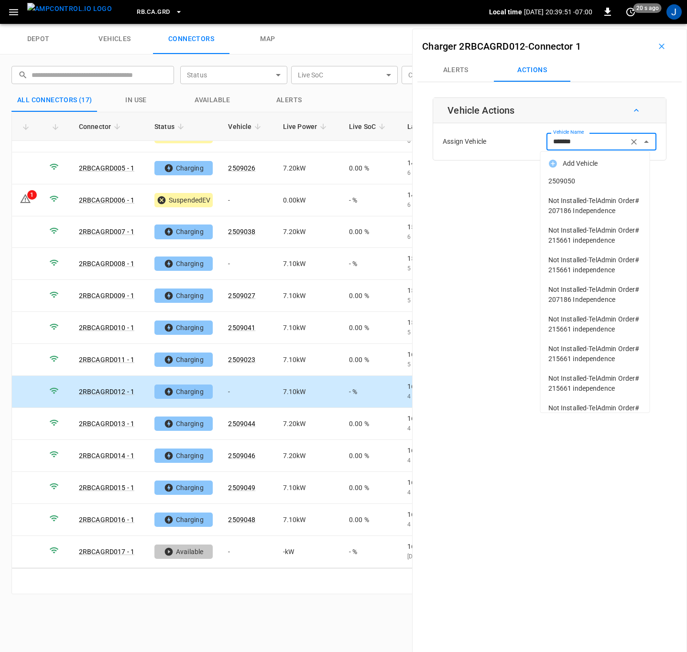
click at [576, 183] on span "2509050" at bounding box center [595, 181] width 94 height 10
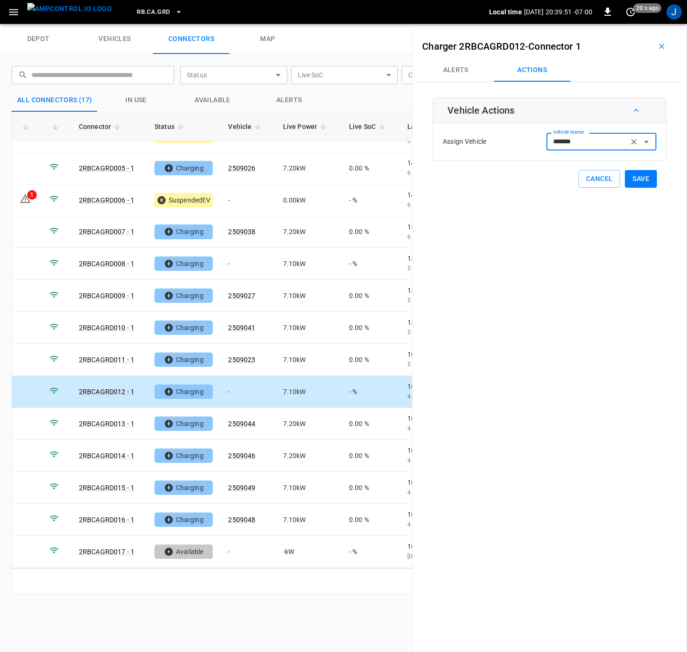
type input "*******"
click at [630, 180] on button "Save" at bounding box center [641, 179] width 32 height 18
click at [657, 46] on icon "button" at bounding box center [662, 47] width 10 height 10
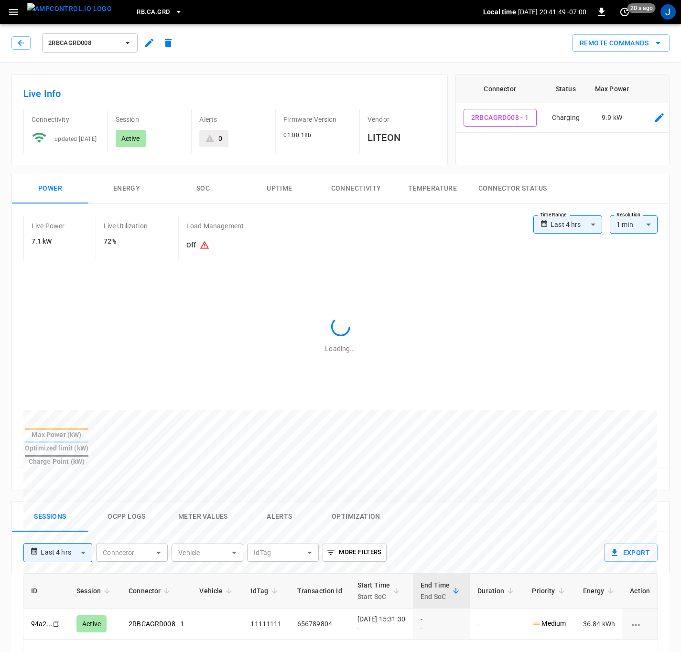
type input "**********"
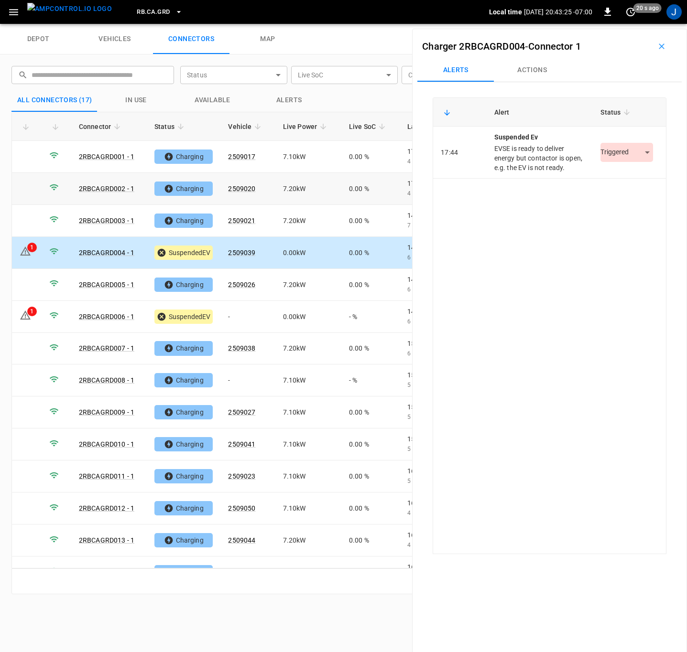
click at [644, 24] on body "RB.CA.GRD Local time [DATE] 20:43:25 -07:00 0 20 s ago J depot vehicles connect…" at bounding box center [343, 12] width 687 height 24
click at [634, 178] on li "Resolved" at bounding box center [621, 182] width 60 height 16
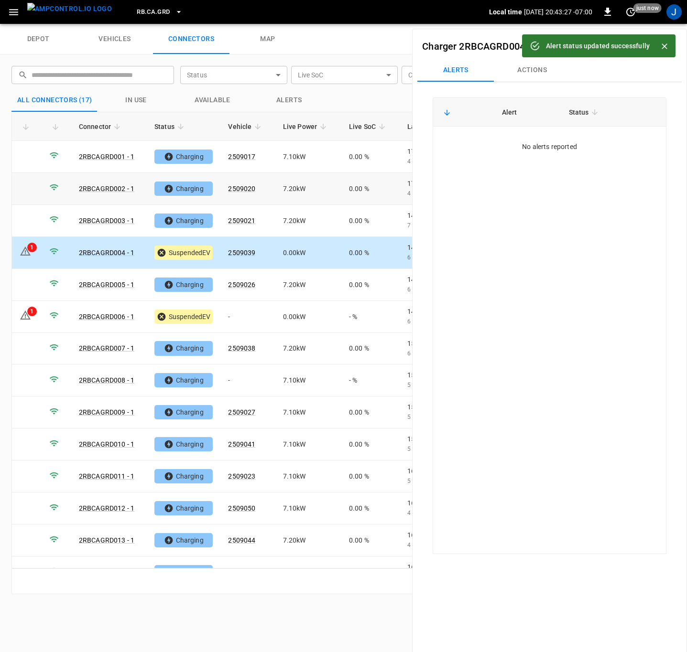
click at [663, 44] on icon "Close" at bounding box center [665, 47] width 10 height 10
click at [660, 44] on icon "button" at bounding box center [662, 47] width 10 height 10
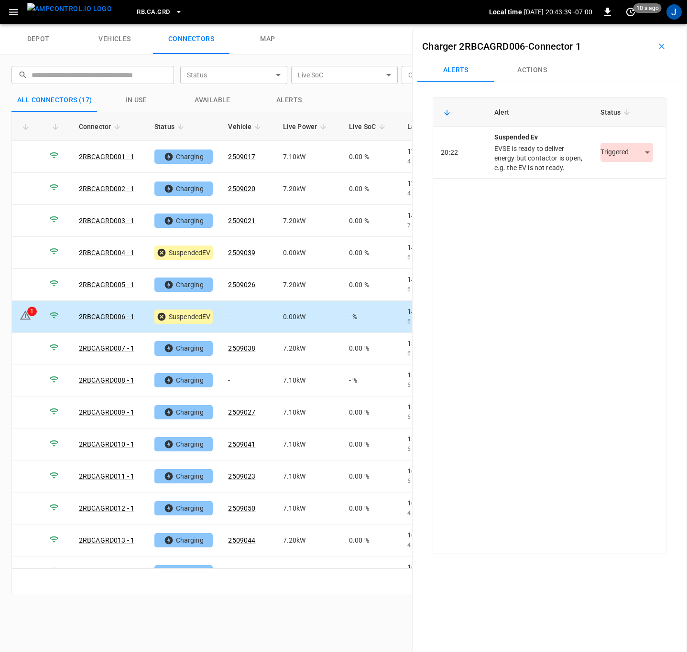
click at [637, 24] on body "RB.CA.GRD Local time 2025-09-17 20:43:39 -07:00 0 10 s ago J depot vehicles con…" at bounding box center [343, 12] width 687 height 24
click at [630, 181] on li "Resolved" at bounding box center [621, 182] width 60 height 16
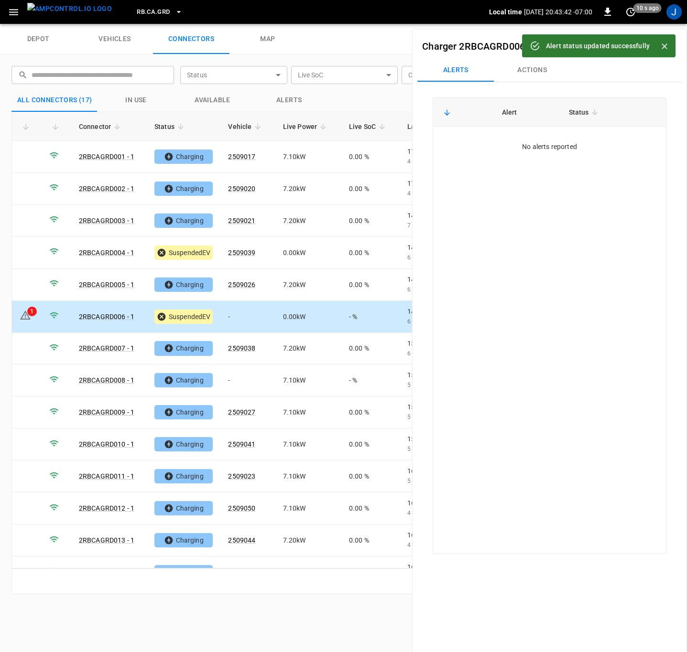
click at [663, 47] on icon "Close" at bounding box center [665, 46] width 6 height 6
click at [663, 47] on button "button" at bounding box center [661, 46] width 31 height 15
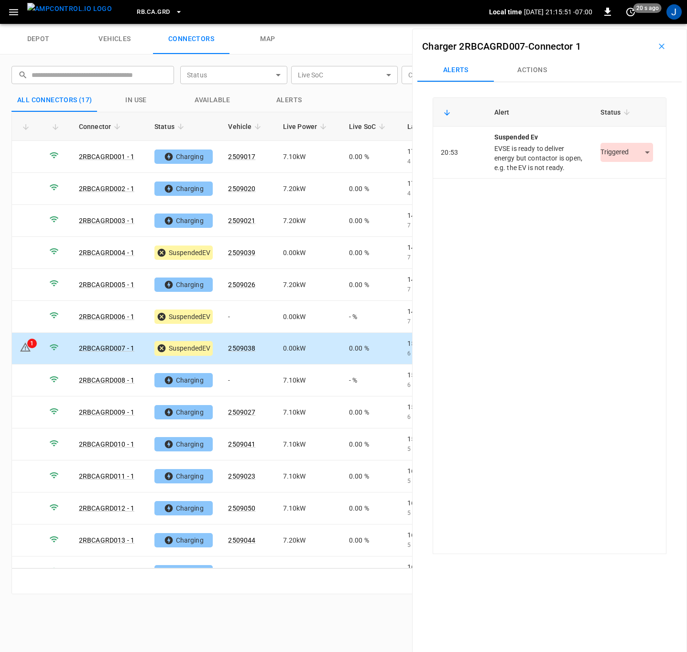
click at [638, 24] on body "RB.CA.GRD Local time 2025-09-17 21:15:51 -07:00 0 20 s ago J depot vehicles con…" at bounding box center [343, 12] width 687 height 24
click at [622, 184] on li "Resolved" at bounding box center [621, 182] width 60 height 16
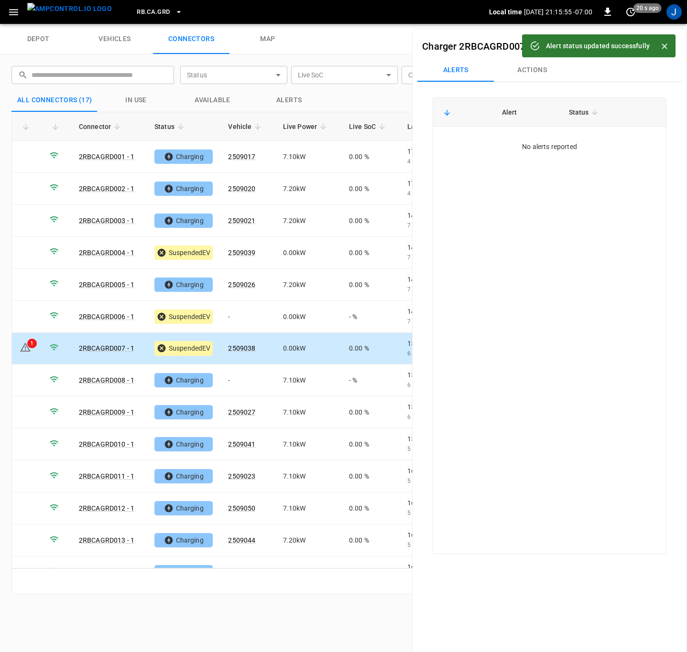
click at [667, 45] on icon "Close" at bounding box center [665, 47] width 10 height 10
click at [659, 47] on icon "button" at bounding box center [662, 47] width 10 height 10
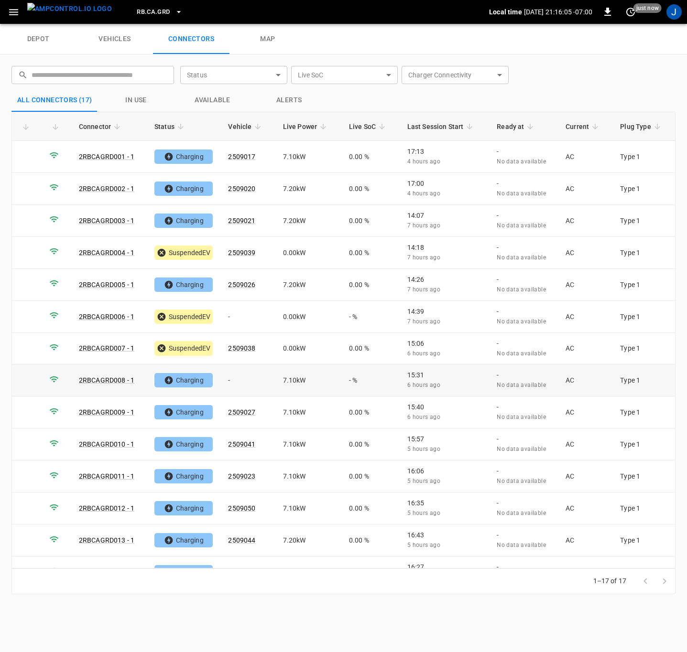
click at [85, 373] on td "2RBCAGRD008 - 1" at bounding box center [109, 381] width 76 height 32
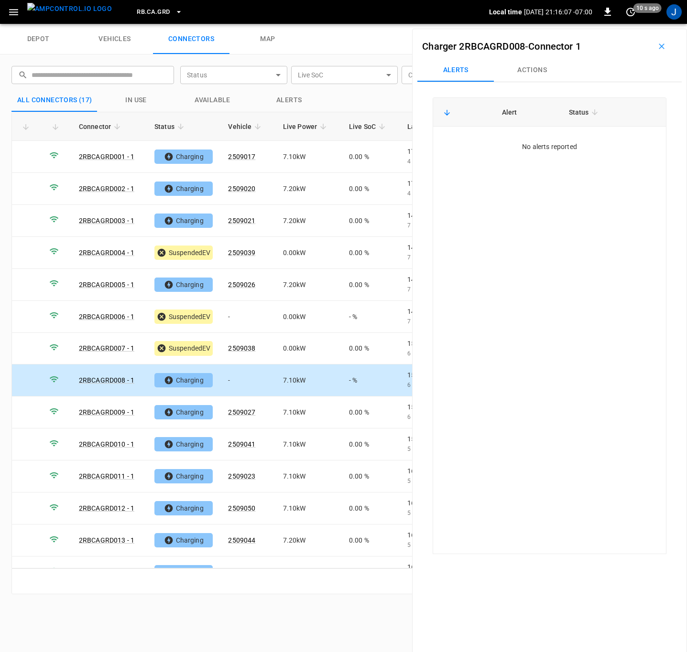
click at [100, 381] on link "2RBCAGRD008 - 1" at bounding box center [106, 381] width 55 height 8
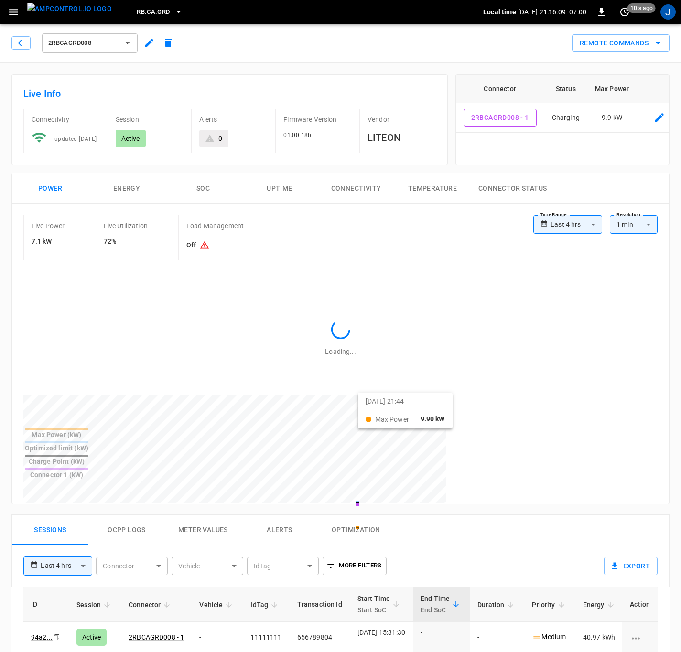
type input "**********"
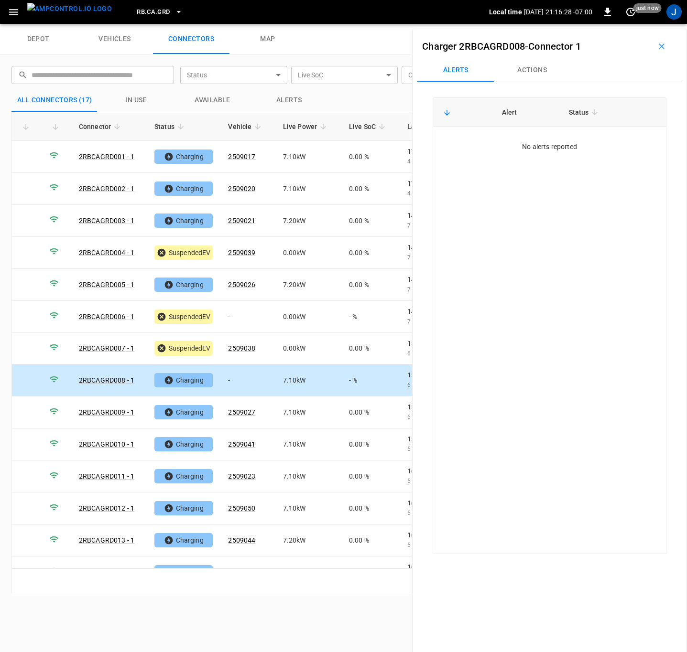
click at [657, 44] on icon "button" at bounding box center [662, 47] width 10 height 10
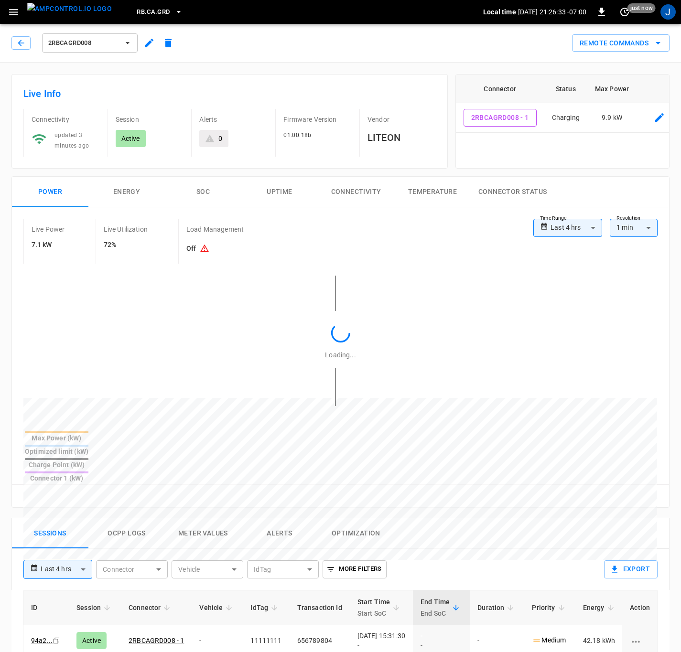
type input "**********"
drag, startPoint x: 221, startPoint y: 533, endPoint x: -1021, endPoint y: -15, distance: 1358.2
click at [0, 0] on html "**********" at bounding box center [340, 542] width 681 height 1084
